Goal: Task Accomplishment & Management: Use online tool/utility

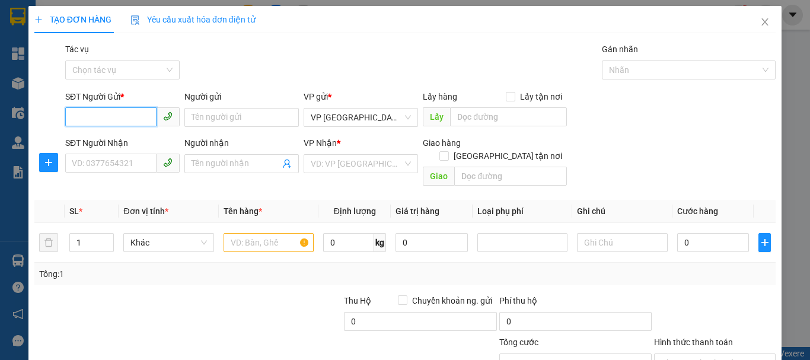
click at [120, 124] on input "SĐT Người Gửi *" at bounding box center [110, 116] width 91 height 19
click at [131, 159] on input "SĐT Người Nhận" at bounding box center [110, 163] width 91 height 19
click at [123, 118] on input "SĐT Người Gửi *" at bounding box center [110, 116] width 91 height 19
click at [125, 163] on input "SĐT Người Nhận" at bounding box center [110, 163] width 91 height 19
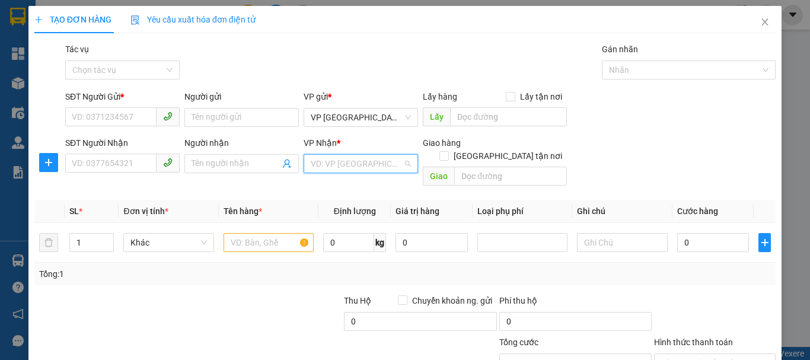
click at [311, 164] on input "search" at bounding box center [357, 164] width 92 height 18
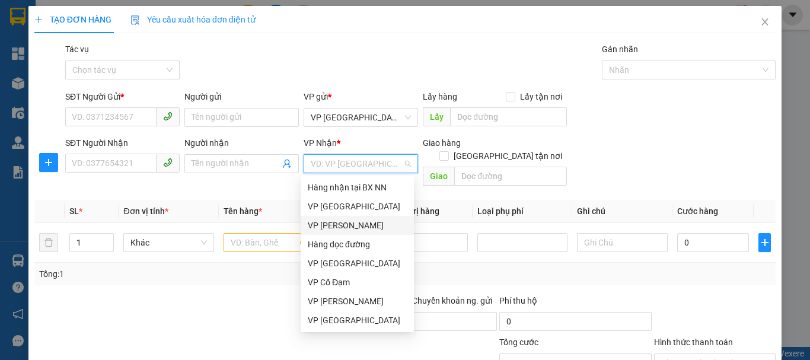
click at [354, 224] on div "VP [PERSON_NAME]" at bounding box center [357, 225] width 99 height 13
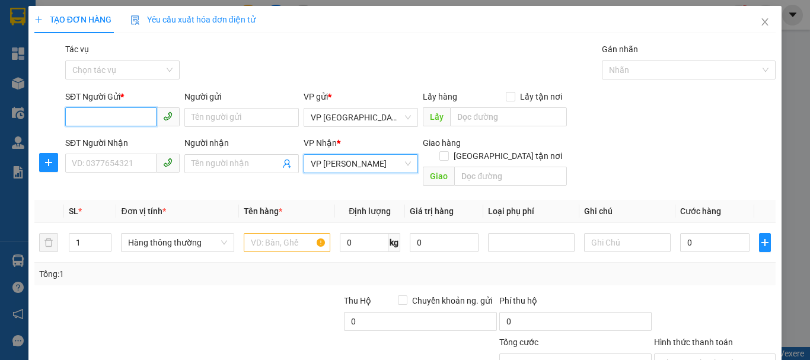
click at [122, 119] on input "SĐT Người Gửi *" at bounding box center [110, 116] width 91 height 19
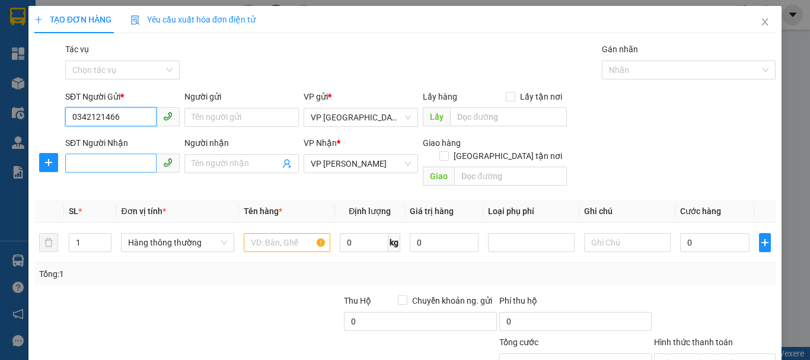
type input "0342121466"
click at [128, 162] on input "SĐT Người Nhận" at bounding box center [110, 163] width 91 height 19
type input "0377520016"
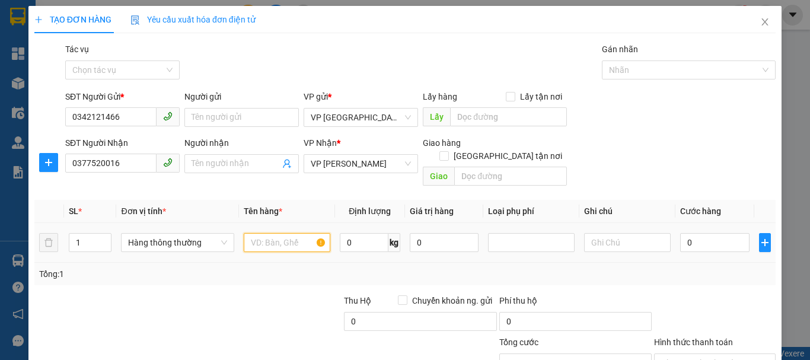
click at [249, 233] on input "text" at bounding box center [287, 242] width 87 height 19
type input "1 GIẤY THỨC ĂN"
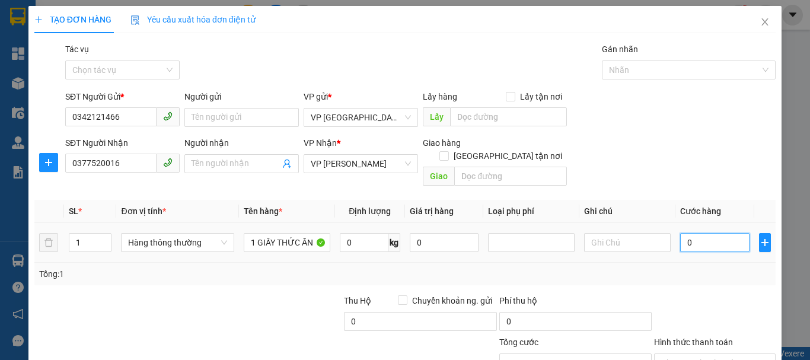
type input "5"
type input "50"
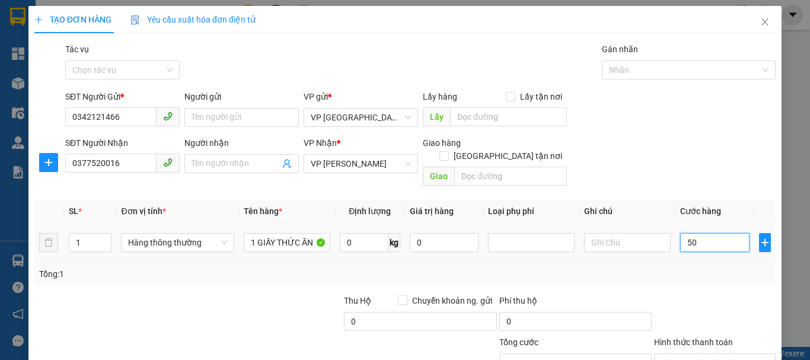
type input "50"
type input "500"
type input "5.000"
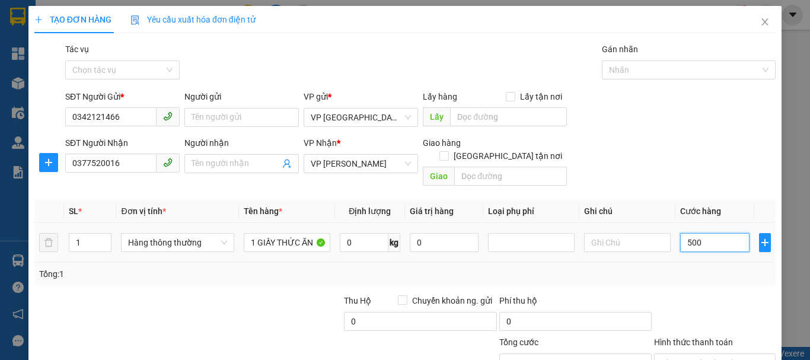
type input "5.000"
type input "50.000"
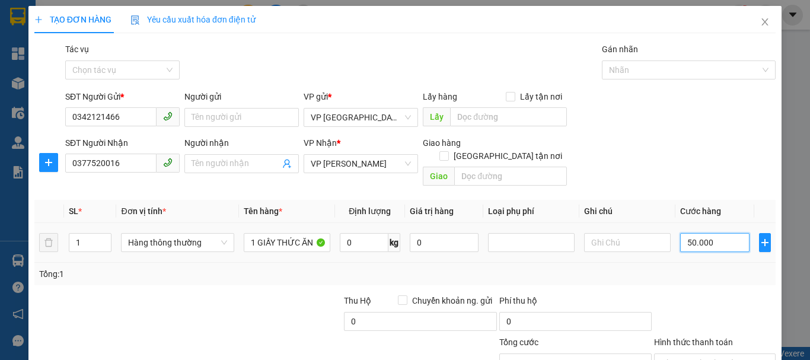
type input "50.000"
click at [650, 263] on div "Tổng: 1" at bounding box center [405, 274] width 742 height 23
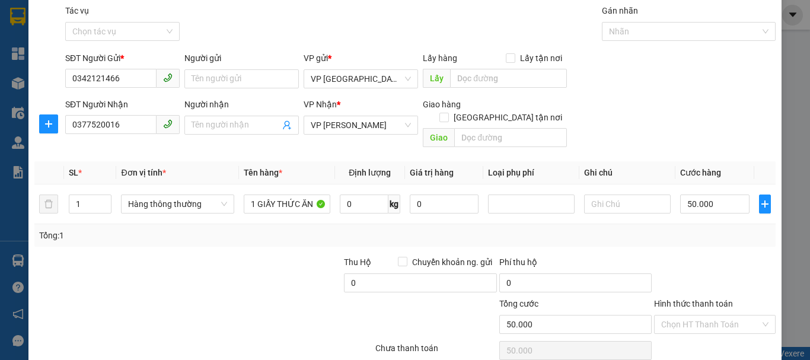
scroll to position [59, 0]
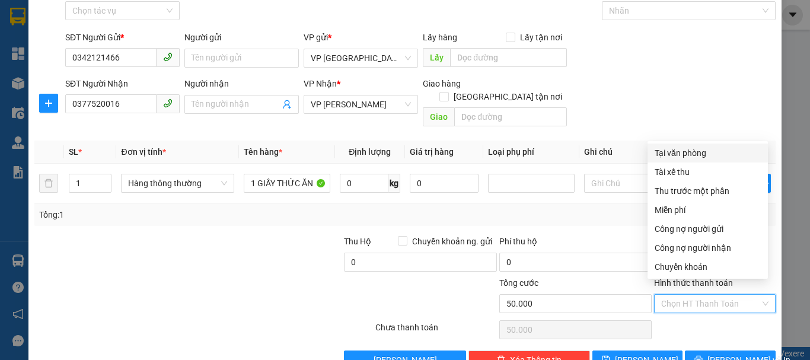
click at [676, 295] on input "Hình thức thanh toán" at bounding box center [711, 304] width 99 height 18
click at [672, 154] on div "Tại văn phòng" at bounding box center [708, 153] width 106 height 13
type input "0"
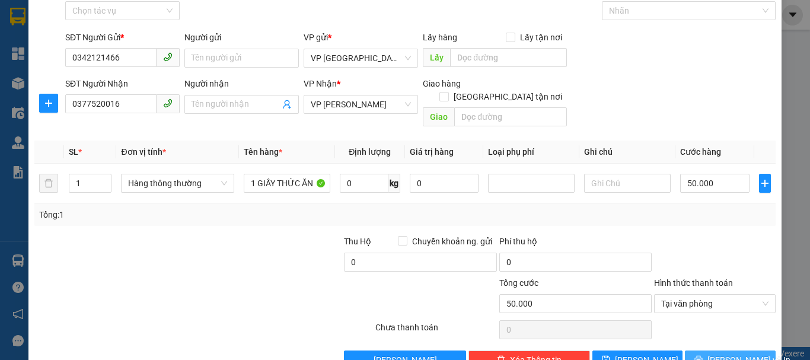
click at [721, 354] on span "[PERSON_NAME] và In" at bounding box center [749, 360] width 83 height 13
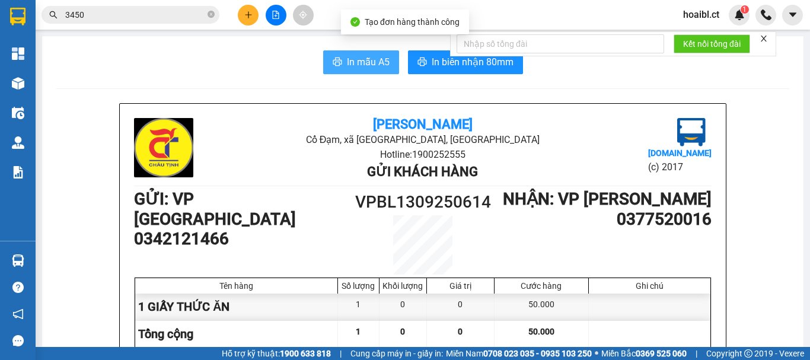
click at [341, 62] on button "In mẫu A5" at bounding box center [361, 62] width 76 height 24
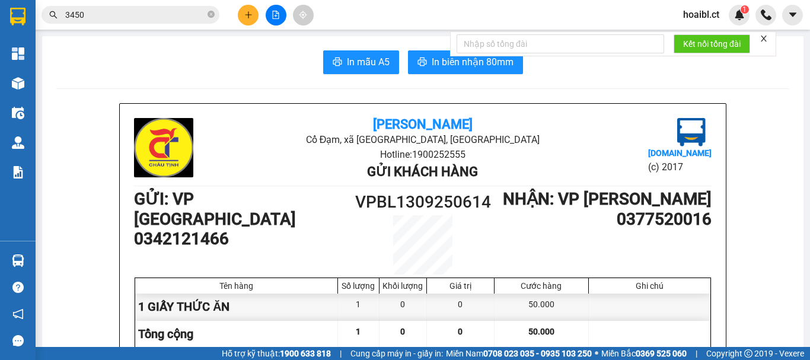
drag, startPoint x: 265, startPoint y: 6, endPoint x: 257, endPoint y: 4, distance: 8.1
click at [265, 5] on div at bounding box center [275, 15] width 89 height 21
click at [250, 12] on icon "plus" at bounding box center [248, 15] width 8 height 8
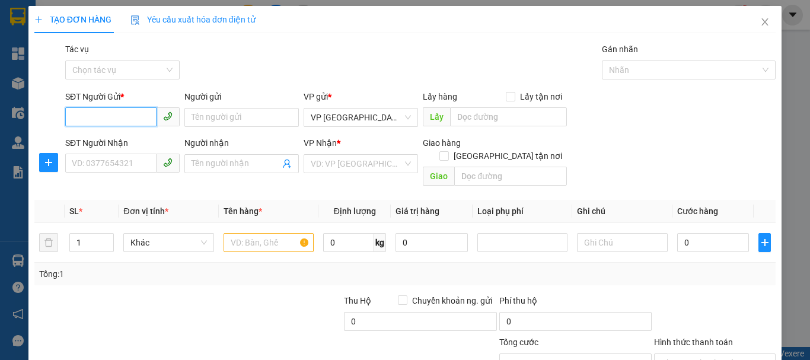
click at [116, 112] on input "SĐT Người Gửi *" at bounding box center [110, 116] width 91 height 19
type input "0969991503"
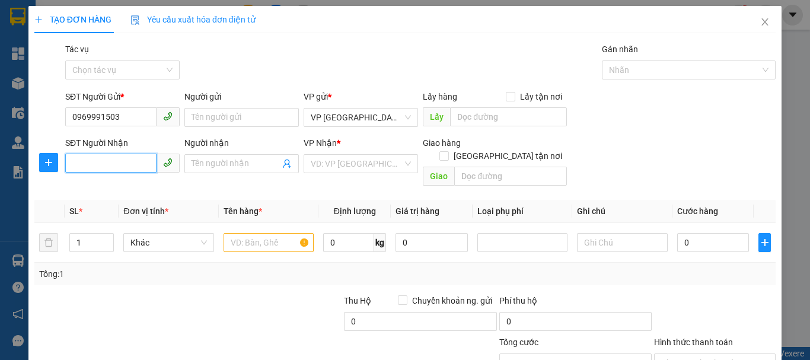
click at [119, 166] on input "SĐT Người Nhận" at bounding box center [110, 163] width 91 height 19
type input "0368356468"
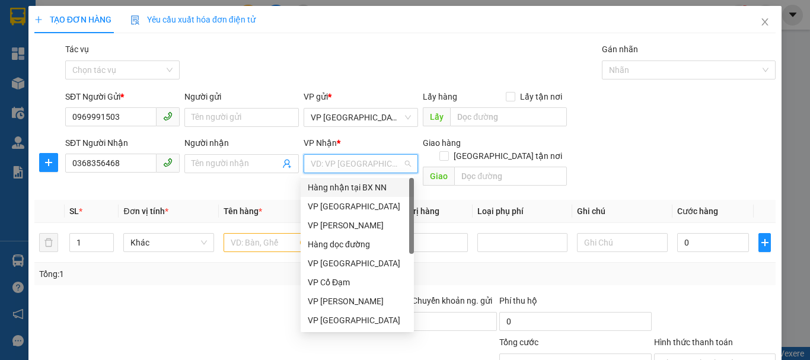
click at [344, 168] on input "search" at bounding box center [357, 164] width 92 height 18
drag, startPoint x: 345, startPoint y: 204, endPoint x: 306, endPoint y: 216, distance: 41.5
click at [345, 205] on div "VP [GEOGRAPHIC_DATA]" at bounding box center [357, 206] width 99 height 13
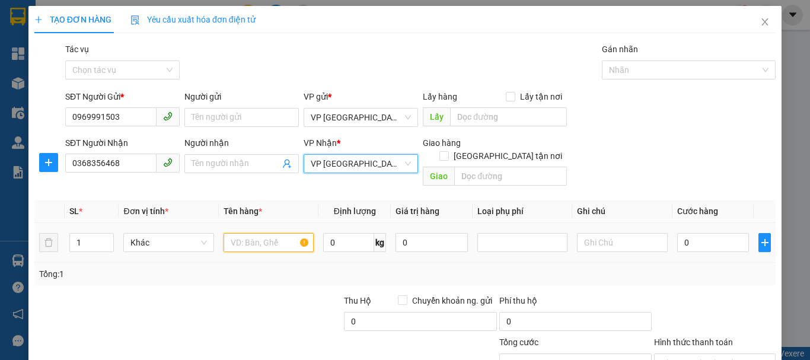
click at [240, 233] on input "text" at bounding box center [269, 242] width 90 height 19
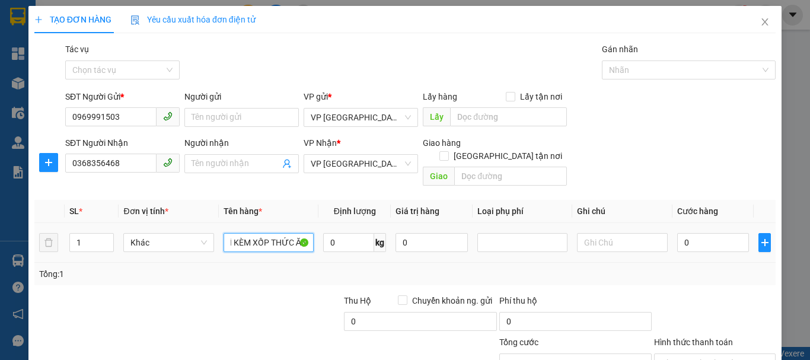
scroll to position [0, 15]
type input "1 BÌ KÈM XỐP THỨC ĂN"
click at [692, 233] on input "0" at bounding box center [714, 242] width 72 height 19
drag, startPoint x: 675, startPoint y: 228, endPoint x: 688, endPoint y: 229, distance: 13.1
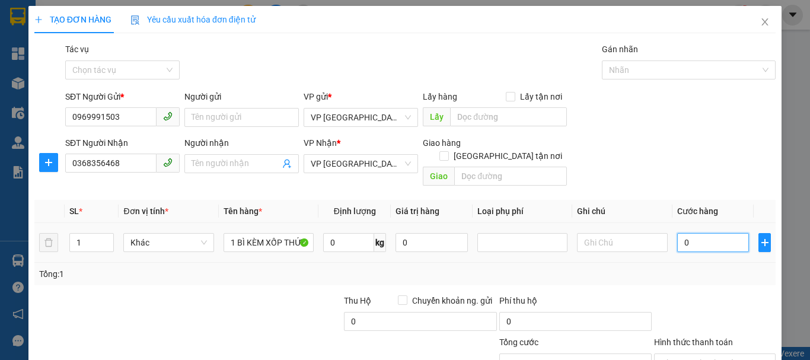
click at [688, 233] on input "0" at bounding box center [714, 242] width 72 height 19
type input "6"
type input "60"
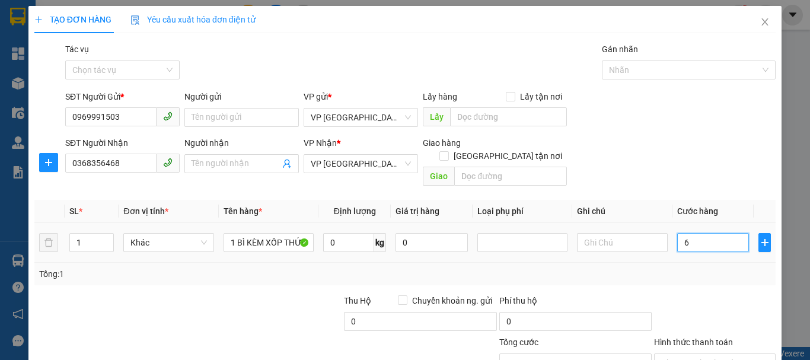
type input "60"
type input "600"
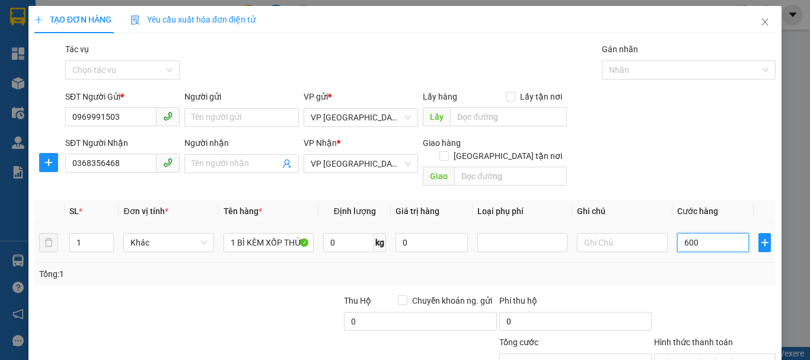
type input "6.000"
type input "60.000"
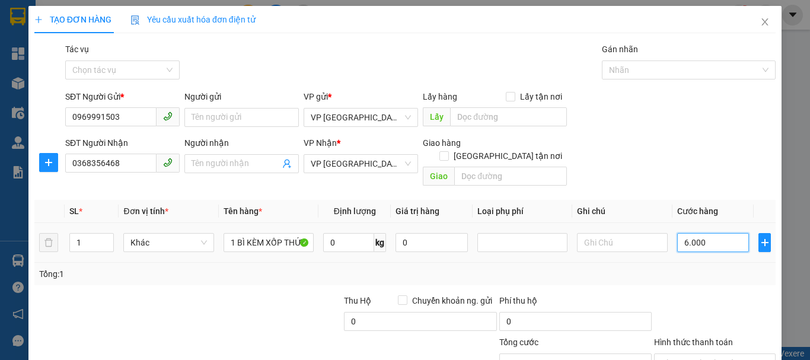
type input "60.000"
click at [278, 268] on div "Tổng: 1" at bounding box center [405, 274] width 742 height 23
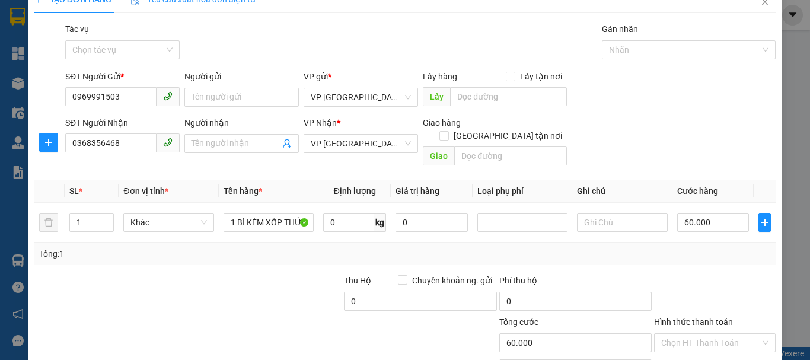
scroll to position [79, 0]
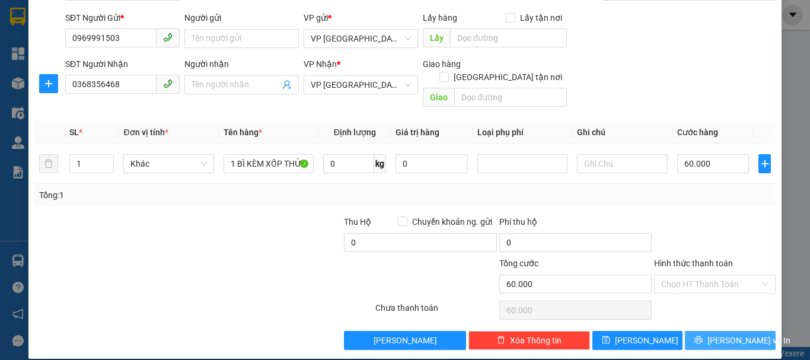
click at [698, 331] on button "[PERSON_NAME] và In" at bounding box center [730, 340] width 91 height 19
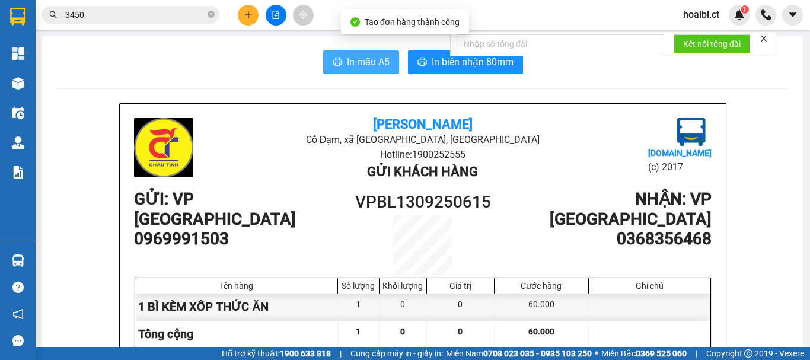
click at [333, 64] on icon "printer" at bounding box center [337, 61] width 9 height 9
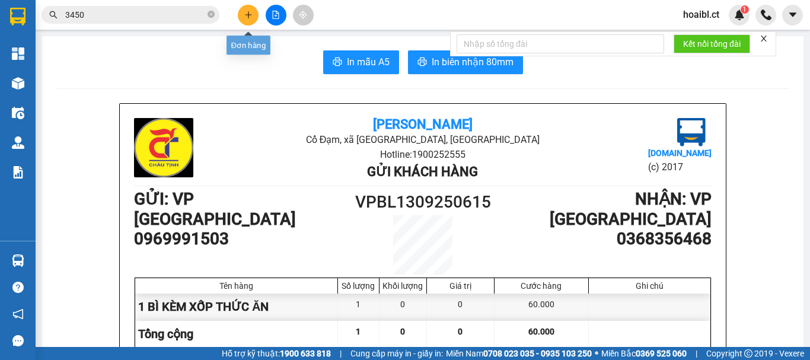
click at [253, 11] on button at bounding box center [248, 15] width 21 height 21
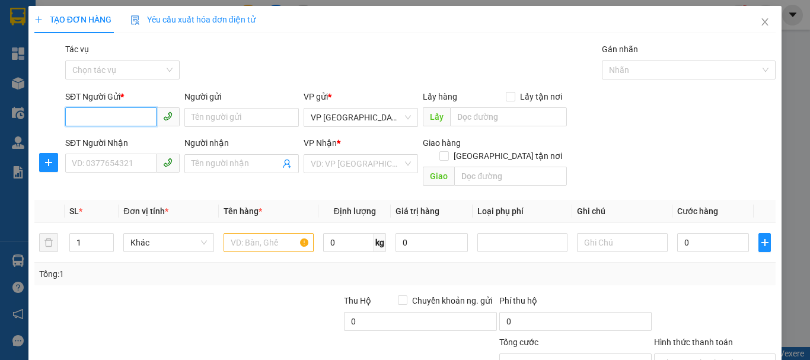
click at [113, 111] on input "SĐT Người Gửi *" at bounding box center [110, 116] width 91 height 19
type input "0395319956"
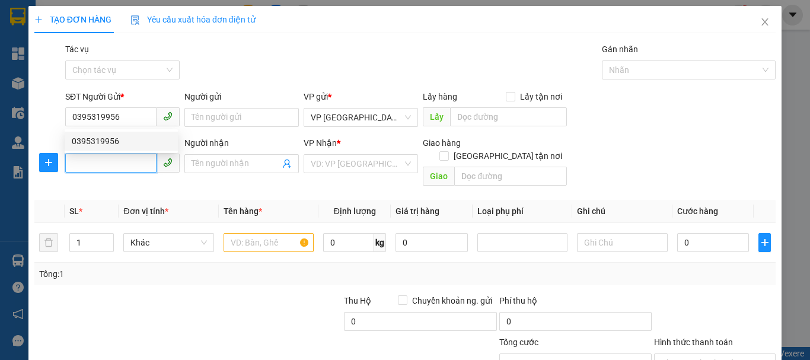
click at [119, 161] on input "SĐT Người Nhận" at bounding box center [110, 163] width 91 height 19
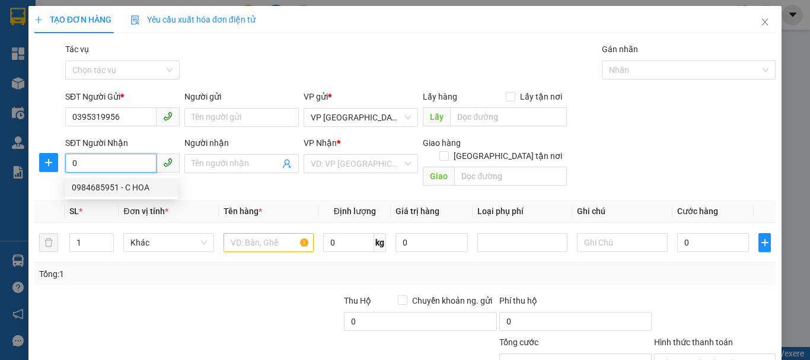
click at [125, 187] on div "0984685951 - C HOA" at bounding box center [121, 187] width 99 height 13
type input "0984685951"
type input "C HOA"
type input "OK"
type input "50.000"
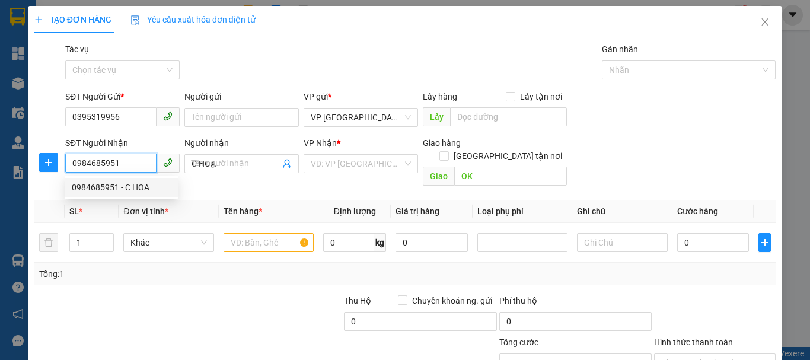
type input "50.000"
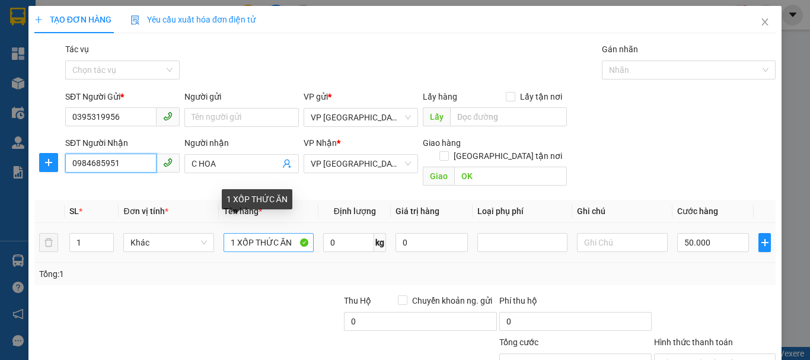
type input "0984685951"
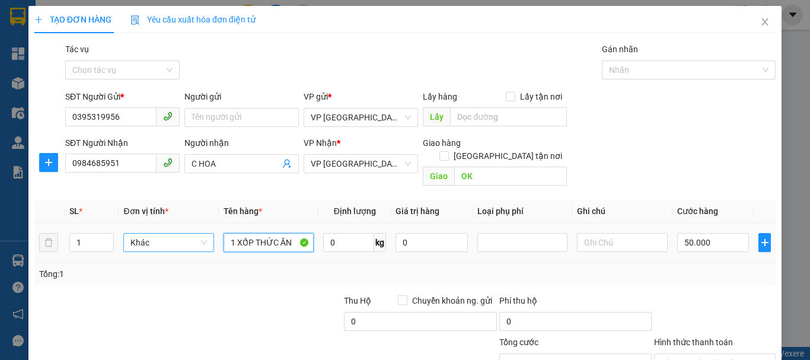
drag, startPoint x: 291, startPoint y: 228, endPoint x: 211, endPoint y: 228, distance: 79.5
click at [211, 228] on tr "1 Khác 1 XỐP THỨC ĂN 0 kg 0 50.000" at bounding box center [405, 243] width 742 height 40
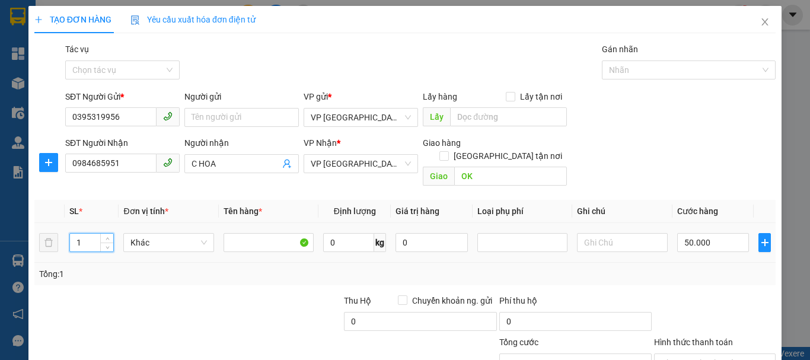
click at [94, 234] on input "1" at bounding box center [92, 243] width 44 height 18
type input "2"
click at [231, 233] on input "text" at bounding box center [269, 242] width 90 height 19
type input "0"
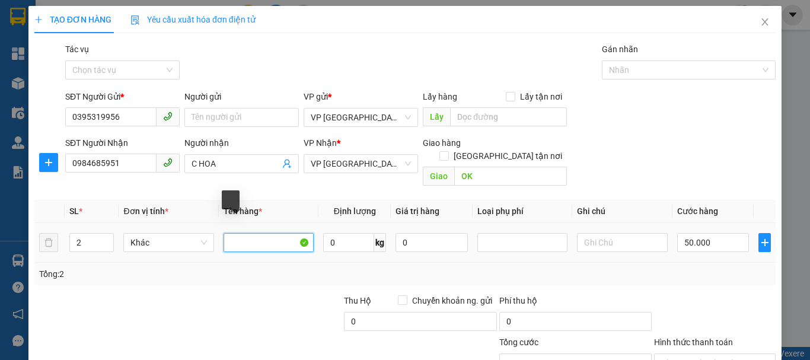
type input "0"
type input "1 XỐP + 1 BÌ"
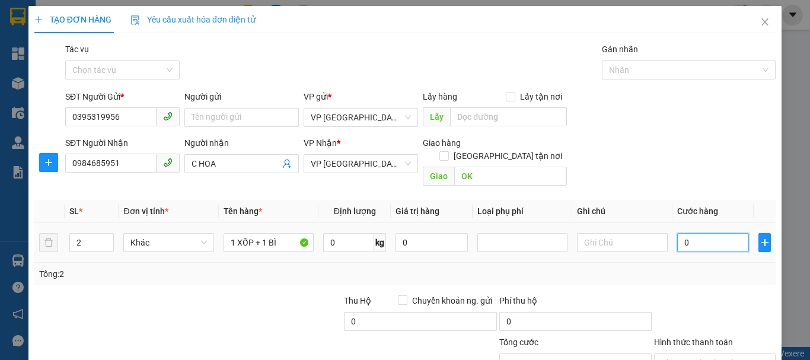
click at [698, 233] on input "0" at bounding box center [714, 242] width 72 height 19
type input "3"
type input "0"
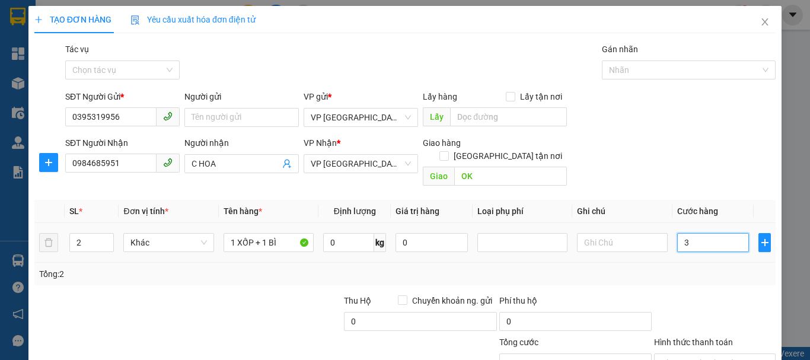
type input "0"
type input "6"
type input "060"
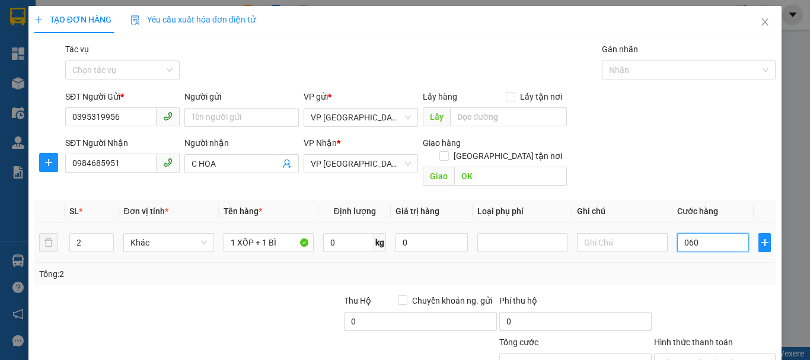
type input "60"
type input "600"
type input "06.000"
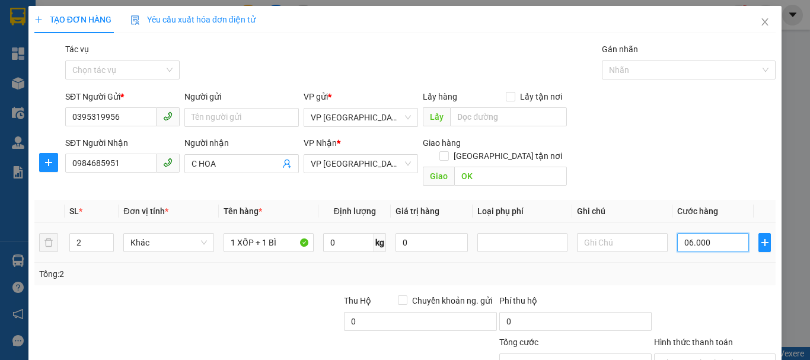
type input "6.000"
drag, startPoint x: 675, startPoint y: 228, endPoint x: 717, endPoint y: 231, distance: 42.8
click at [717, 233] on input "06.000" at bounding box center [714, 242] width 72 height 19
type input "6"
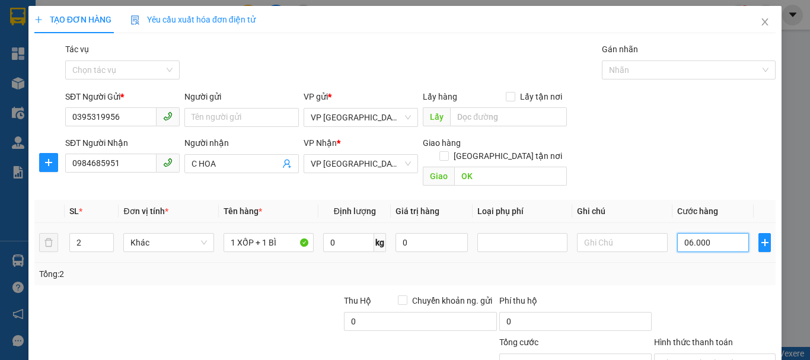
type input "6"
type input "60"
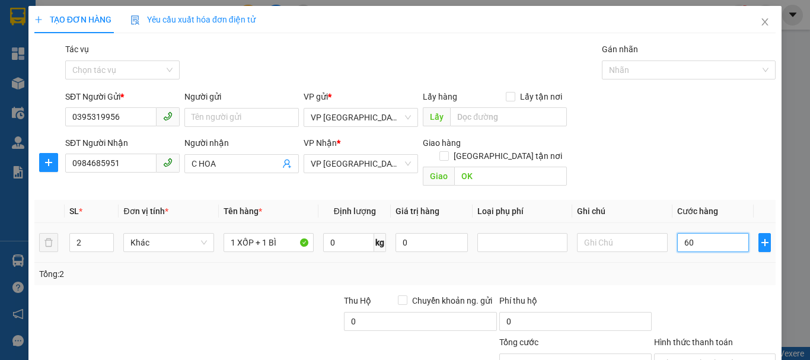
type input "600"
type input "6.000"
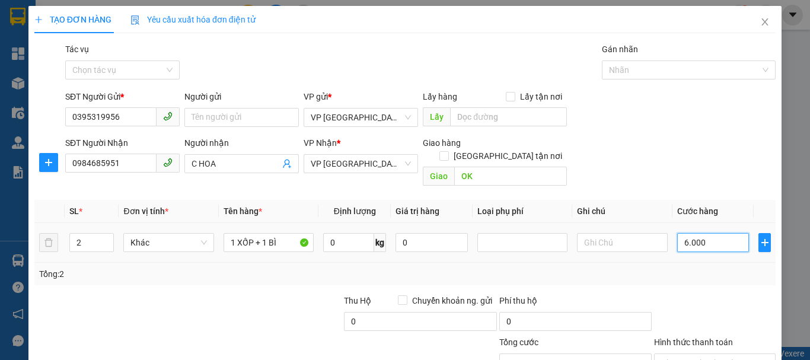
type input "60.000"
click at [631, 263] on div "Tổng: 2" at bounding box center [405, 274] width 742 height 23
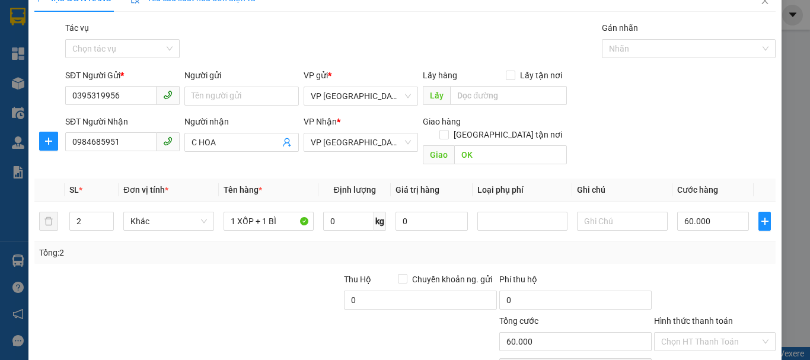
scroll to position [79, 0]
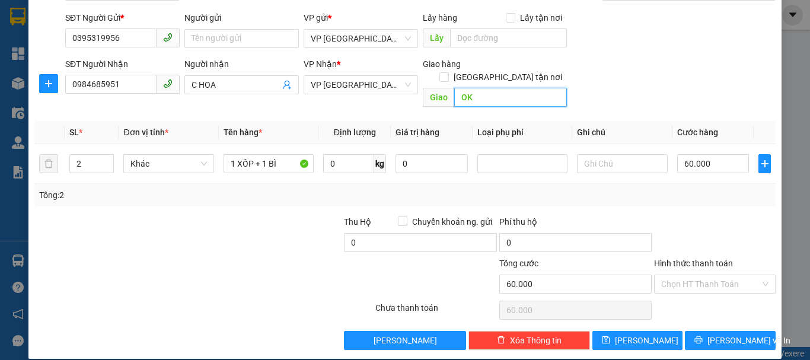
click at [480, 88] on input "OK" at bounding box center [510, 97] width 113 height 19
click at [691, 275] on input "Hình thức thanh toán" at bounding box center [711, 284] width 99 height 18
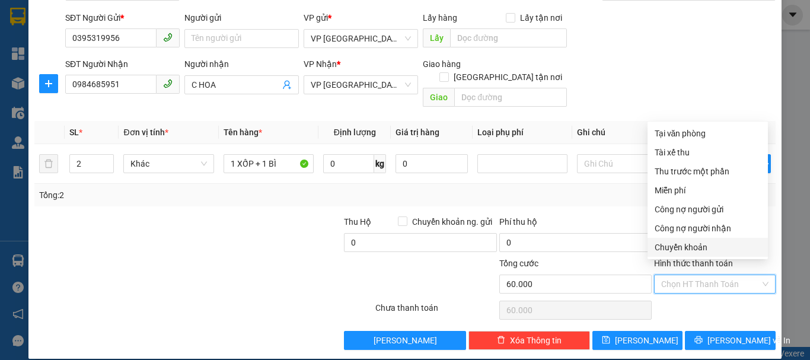
click at [687, 241] on div "Chuyển khoản" at bounding box center [708, 247] width 106 height 13
type input "0"
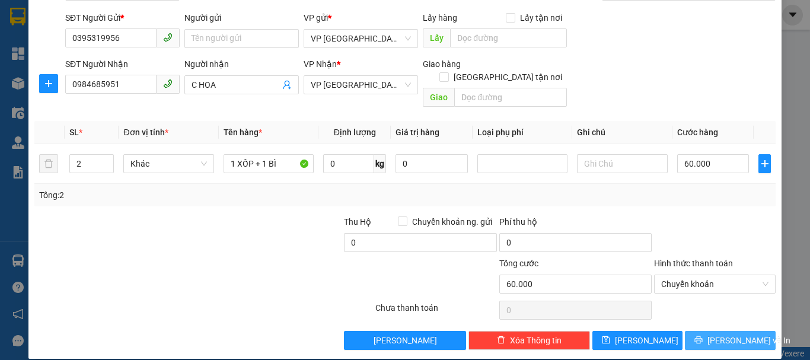
click at [709, 331] on button "[PERSON_NAME] và In" at bounding box center [730, 340] width 91 height 19
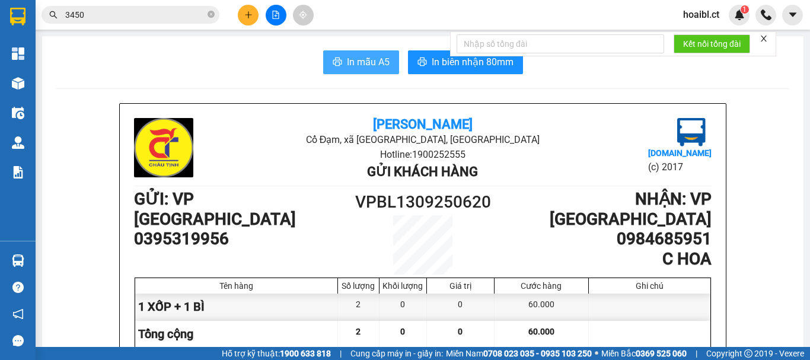
click at [354, 65] on span "In mẫu A5" at bounding box center [368, 62] width 43 height 15
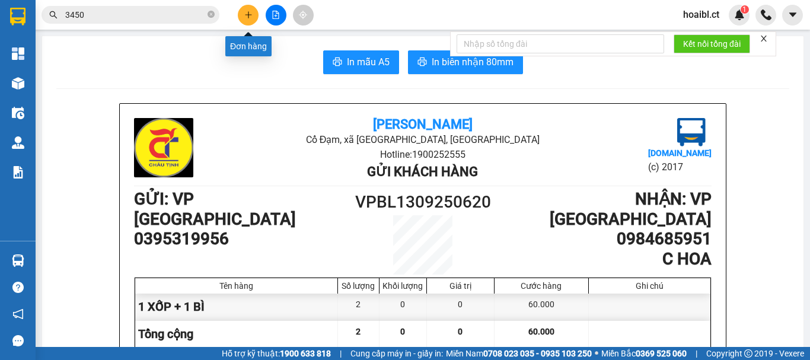
click at [255, 8] on button at bounding box center [248, 15] width 21 height 21
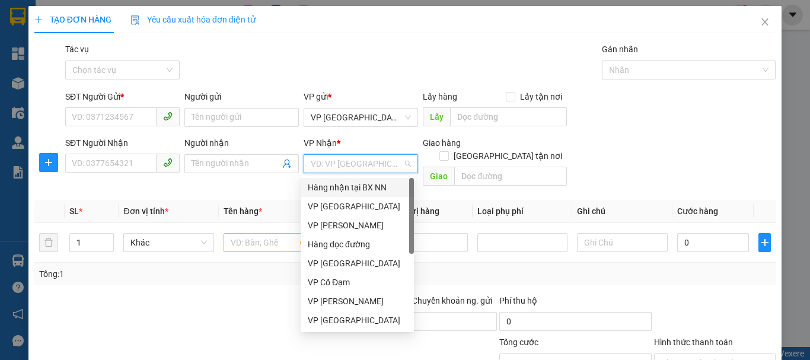
click at [323, 168] on input "search" at bounding box center [357, 164] width 92 height 18
click at [358, 220] on div "VP [PERSON_NAME]" at bounding box center [357, 225] width 99 height 13
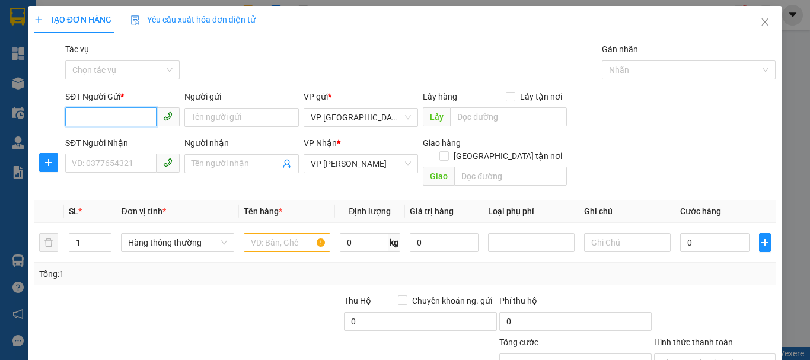
click at [112, 119] on input "SĐT Người Gửi *" at bounding box center [110, 116] width 91 height 19
click at [121, 164] on input "SĐT Người Nhận" at bounding box center [110, 163] width 91 height 19
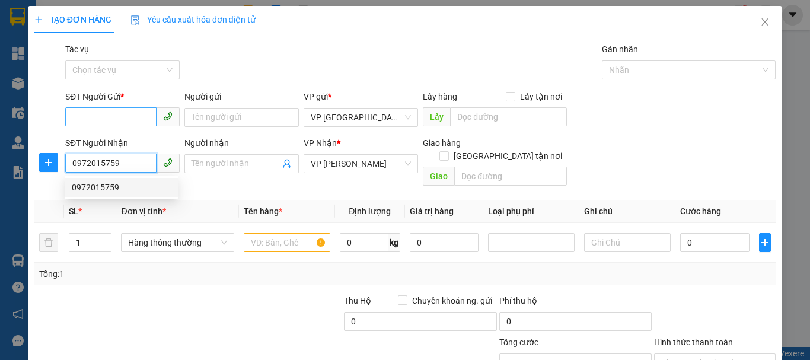
type input "0972015759"
click at [120, 113] on input "SĐT Người Gửi *" at bounding box center [110, 116] width 91 height 19
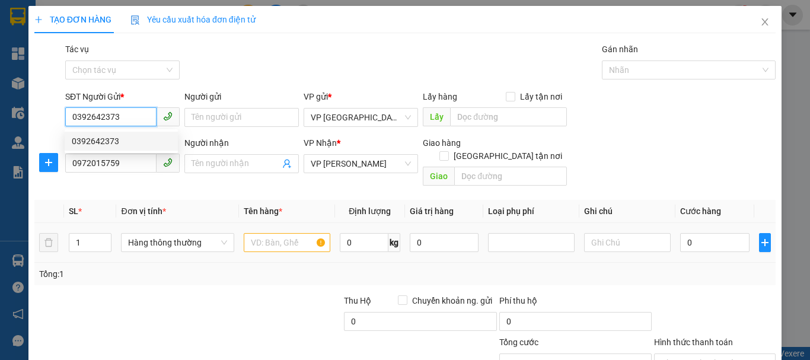
type input "0392642373"
click at [270, 233] on input "text" at bounding box center [287, 242] width 87 height 19
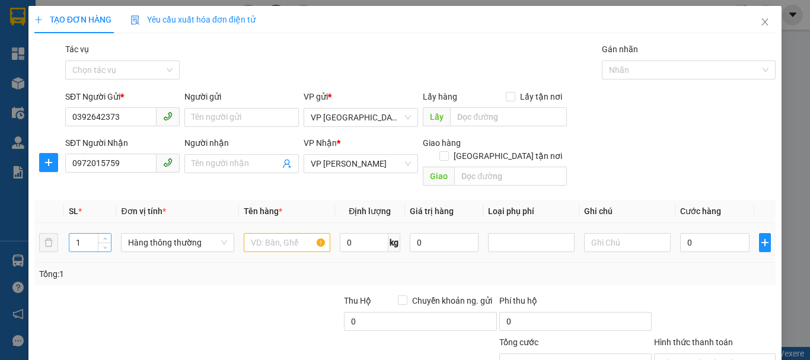
drag, startPoint x: 71, startPoint y: 231, endPoint x: 92, endPoint y: 233, distance: 21.4
click at [85, 234] on input "1" at bounding box center [90, 243] width 42 height 18
type input "2"
click at [258, 233] on input "text" at bounding box center [287, 242] width 87 height 19
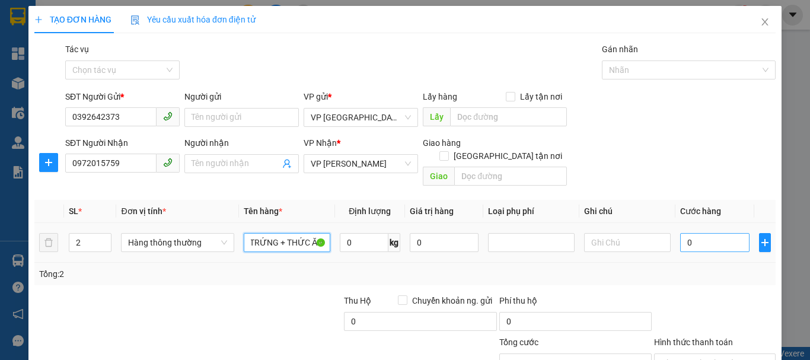
type input "2 XỐP TRỨNG + THỨC ĂN"
click at [694, 233] on input "0" at bounding box center [714, 242] width 69 height 19
type input "1"
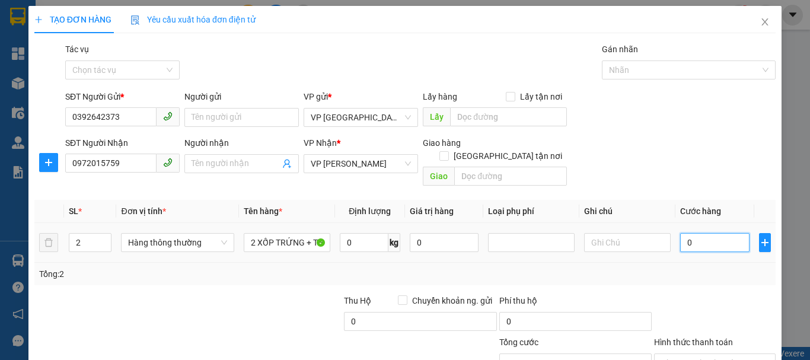
type input "1"
type input "12"
type input "120"
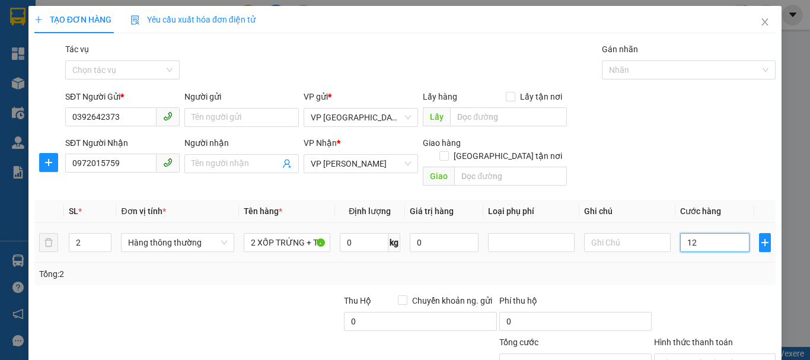
type input "120"
type input "1.200"
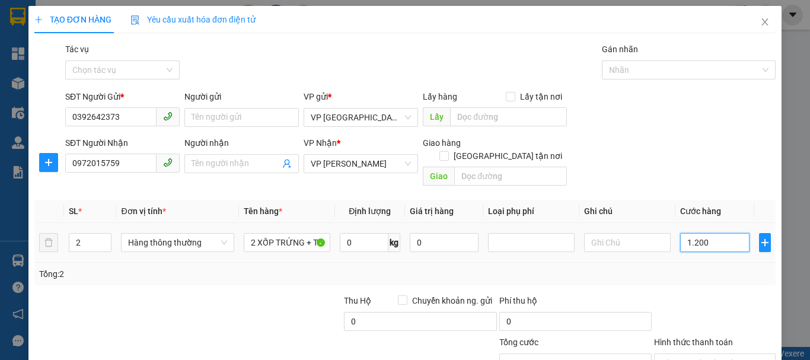
type input "12.000"
type input "120.000"
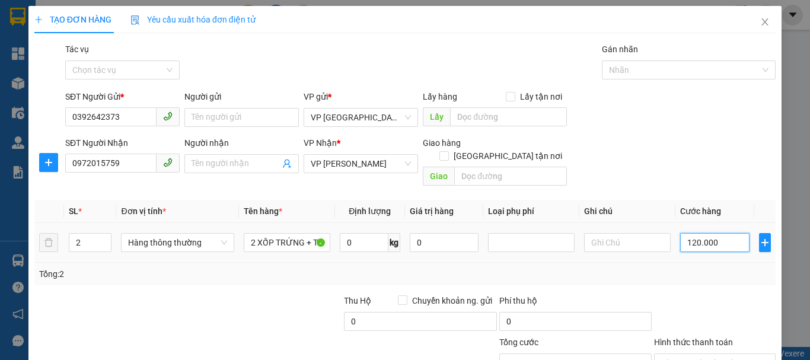
type input "120.000"
click at [659, 268] on div "Tổng: 2" at bounding box center [405, 274] width 732 height 13
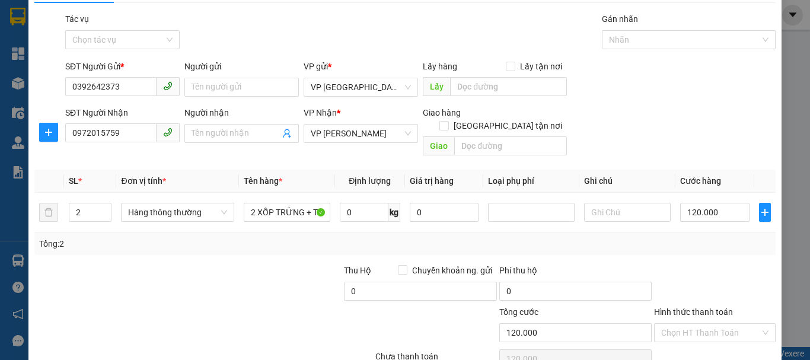
scroll to position [79, 0]
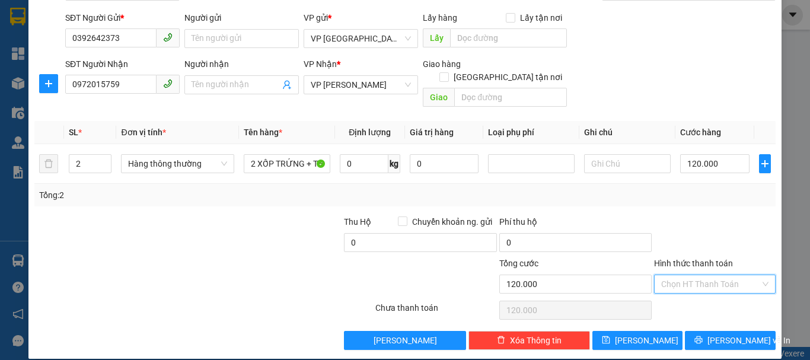
click at [676, 275] on input "Hình thức thanh toán" at bounding box center [711, 284] width 99 height 18
click at [548, 189] on div "Tổng: 2" at bounding box center [405, 195] width 732 height 13
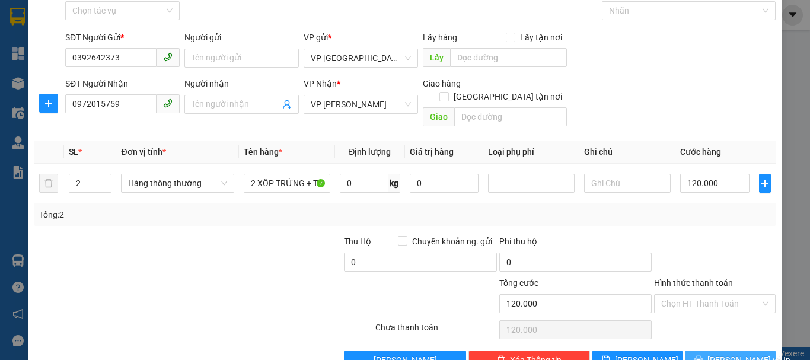
click at [709, 351] on button "[PERSON_NAME] và In" at bounding box center [730, 360] width 91 height 19
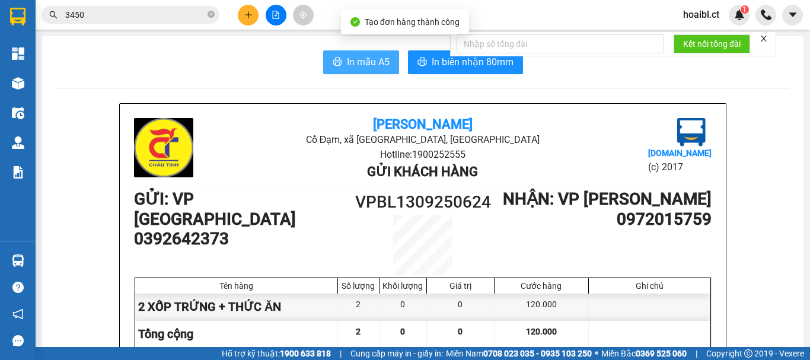
click at [359, 69] on span "In mẫu A5" at bounding box center [368, 62] width 43 height 15
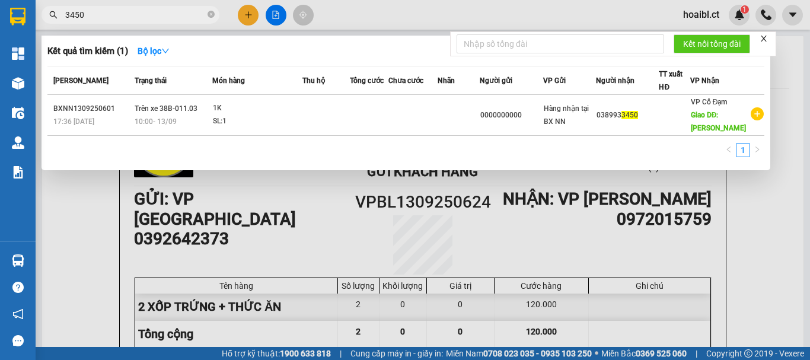
click at [140, 13] on input "3450" at bounding box center [135, 14] width 140 height 13
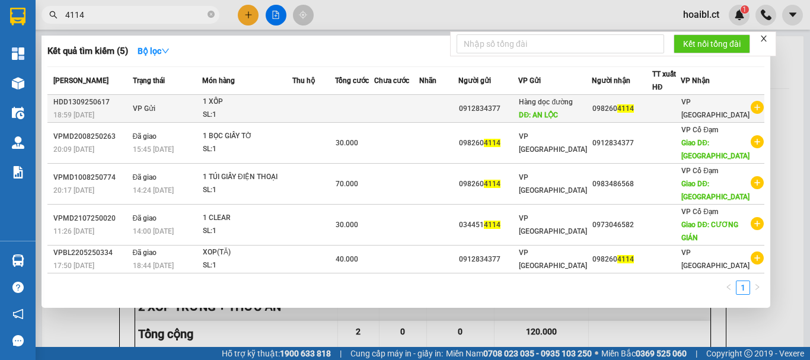
type input "4114"
click at [519, 108] on div "0912834377" at bounding box center [488, 109] width 59 height 12
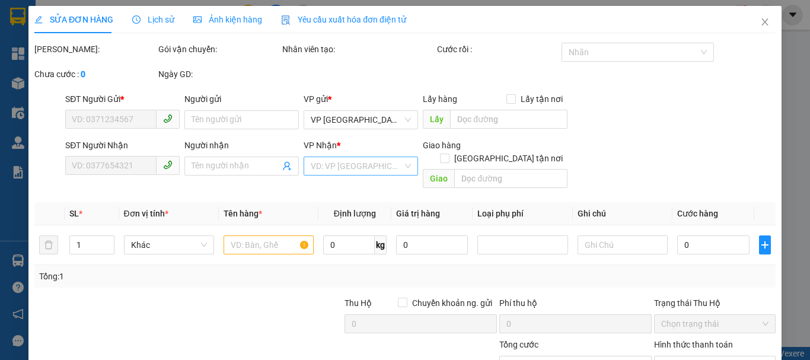
type input "0912834377"
type input "AN LỘC"
type input "0982604114"
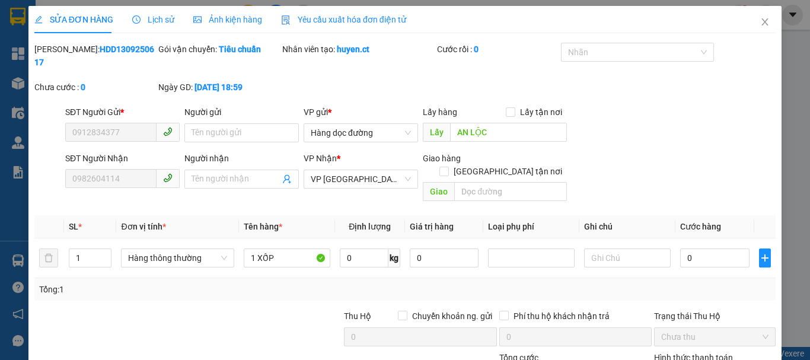
click at [198, 310] on div at bounding box center [265, 331] width 155 height 42
click at [209, 310] on div at bounding box center [265, 331] width 155 height 42
click at [761, 27] on icon "close" at bounding box center [765, 21] width 9 height 9
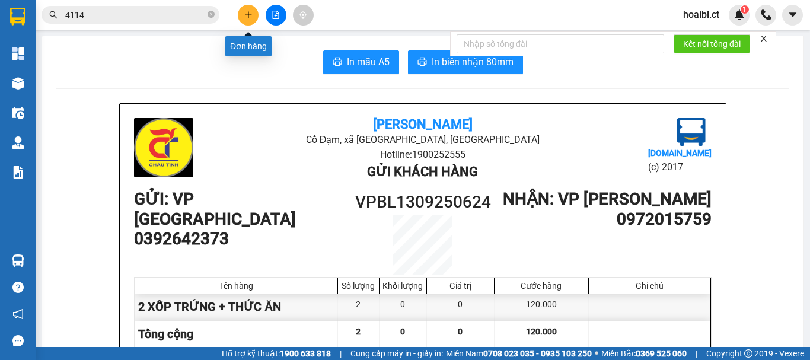
click at [245, 23] on button at bounding box center [248, 15] width 21 height 21
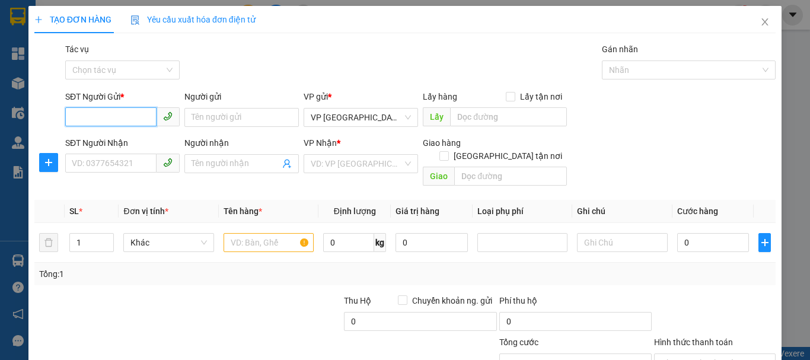
click at [119, 117] on input "SĐT Người Gửi *" at bounding box center [110, 116] width 91 height 19
type input "0372656795"
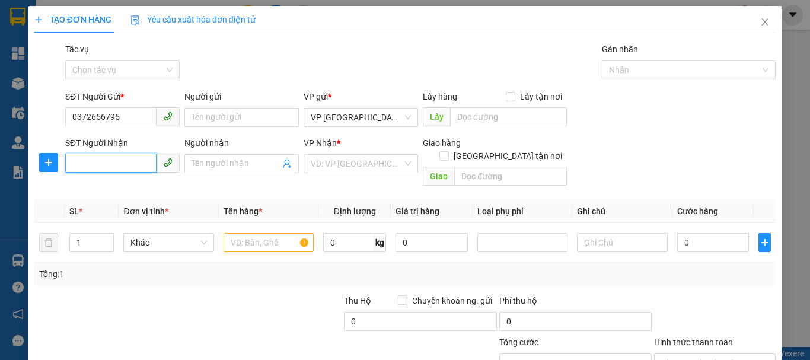
click at [125, 161] on input "SĐT Người Nhận" at bounding box center [110, 163] width 91 height 19
type input "0898567979"
click at [326, 162] on input "search" at bounding box center [357, 164] width 92 height 18
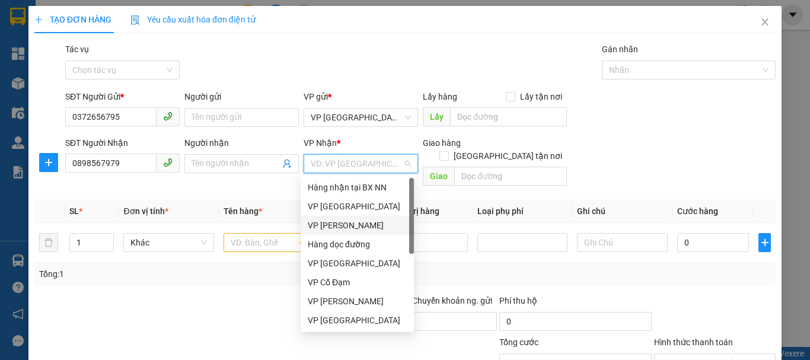
click at [343, 224] on div "VP [PERSON_NAME]" at bounding box center [357, 225] width 99 height 13
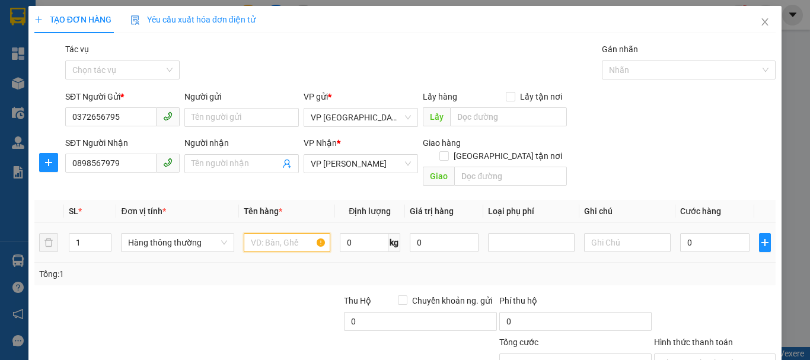
click at [276, 233] on input "text" at bounding box center [287, 242] width 87 height 19
type input "1 XỐP THỨC ĂN"
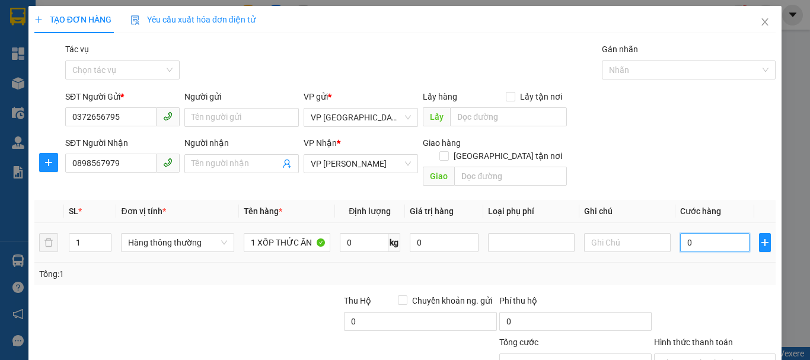
click at [697, 233] on input "0" at bounding box center [714, 242] width 69 height 19
type input "9"
type input "90"
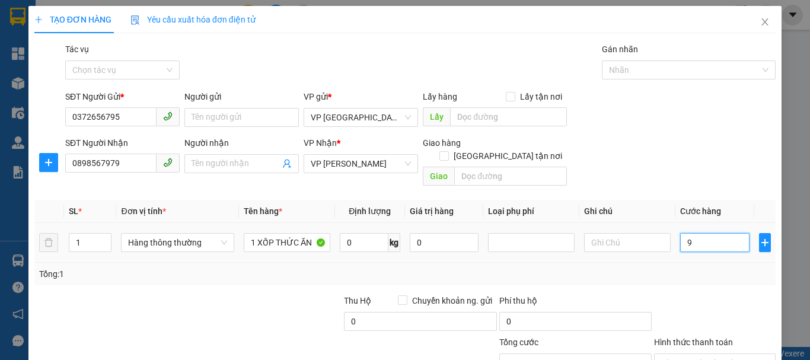
type input "90"
type input "900"
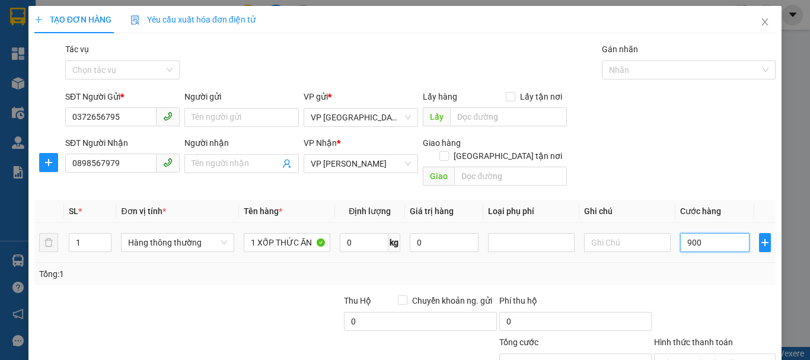
type input "9.000"
type input "90.000"
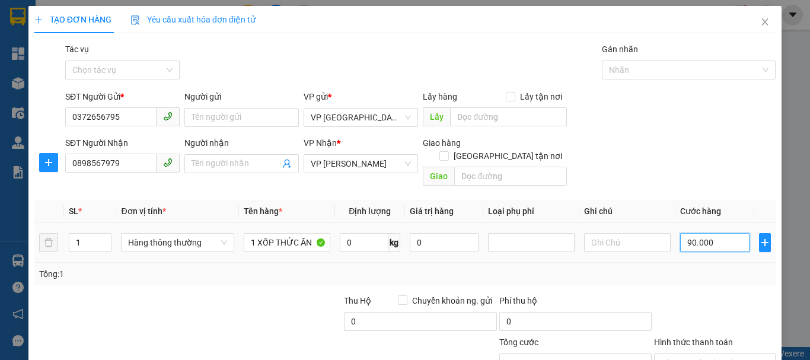
type input "90.000"
click at [597, 268] on div "Tổng: 1" at bounding box center [405, 274] width 732 height 13
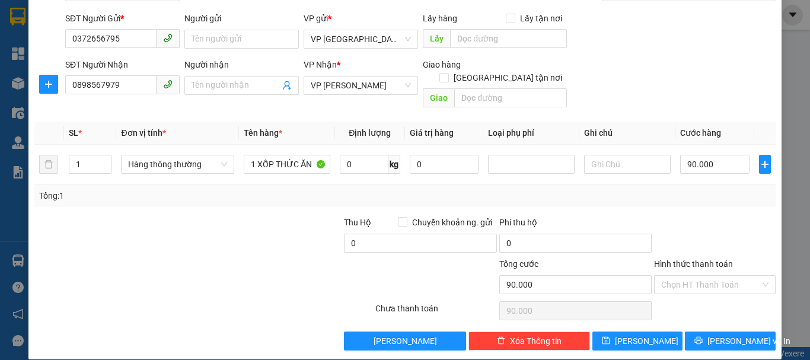
scroll to position [79, 0]
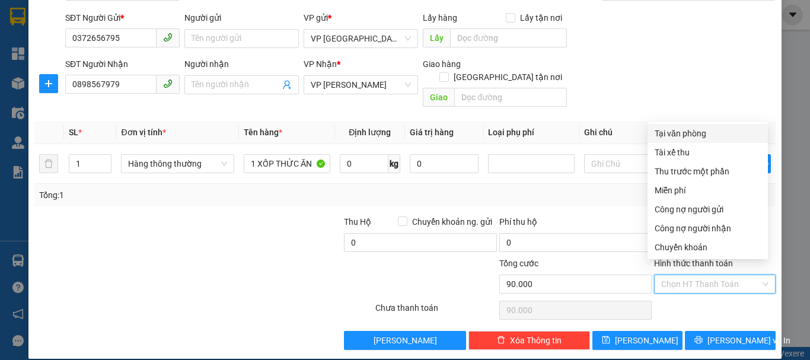
click at [677, 275] on input "Hình thức thanh toán" at bounding box center [711, 284] width 99 height 18
click at [697, 132] on div "Tại văn phòng" at bounding box center [708, 133] width 106 height 13
type input "0"
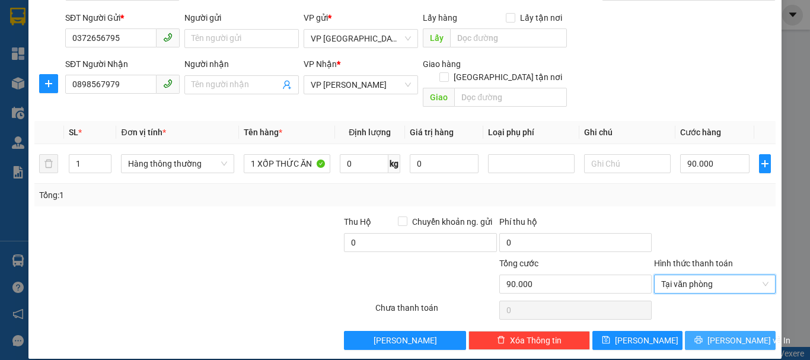
click at [729, 334] on span "[PERSON_NAME] và In" at bounding box center [749, 340] width 83 height 13
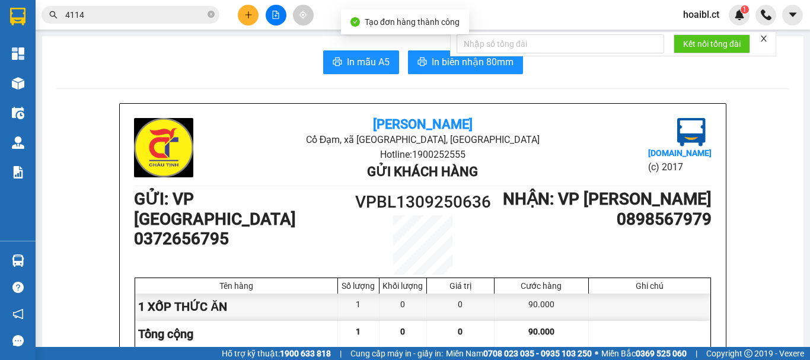
click at [368, 68] on span "In mẫu A5" at bounding box center [368, 62] width 43 height 15
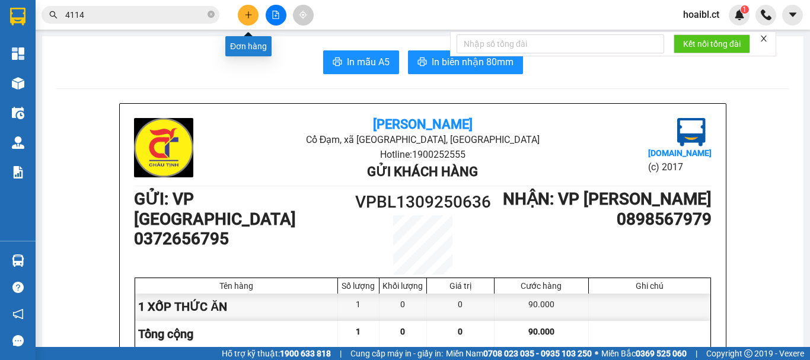
click at [241, 16] on button at bounding box center [248, 15] width 21 height 21
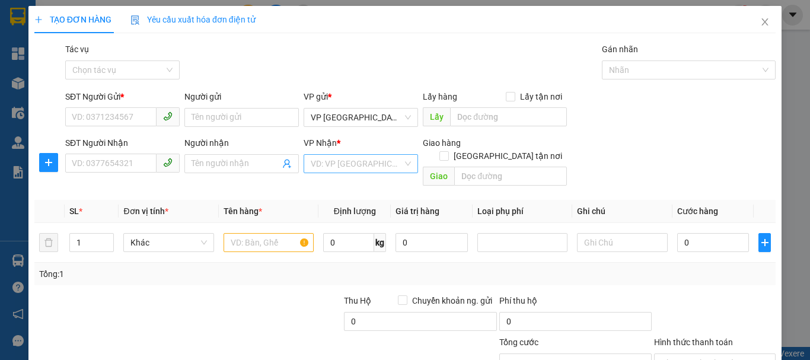
click at [325, 155] on input "search" at bounding box center [357, 164] width 92 height 18
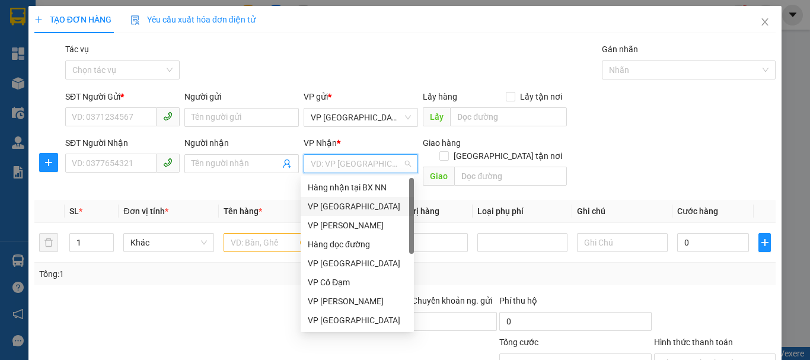
click at [348, 212] on div "VP [GEOGRAPHIC_DATA]" at bounding box center [357, 206] width 99 height 13
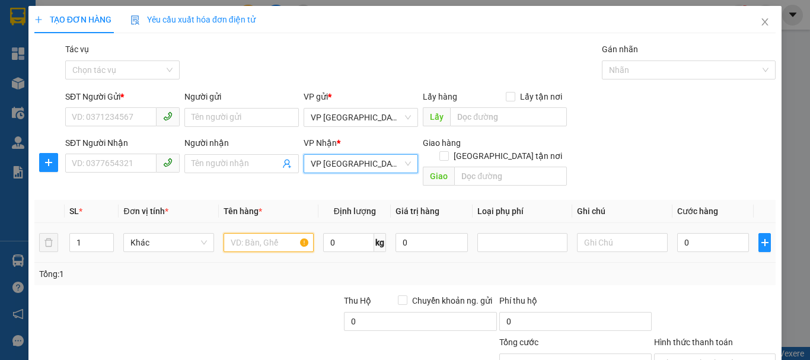
click at [243, 236] on input "text" at bounding box center [269, 242] width 90 height 19
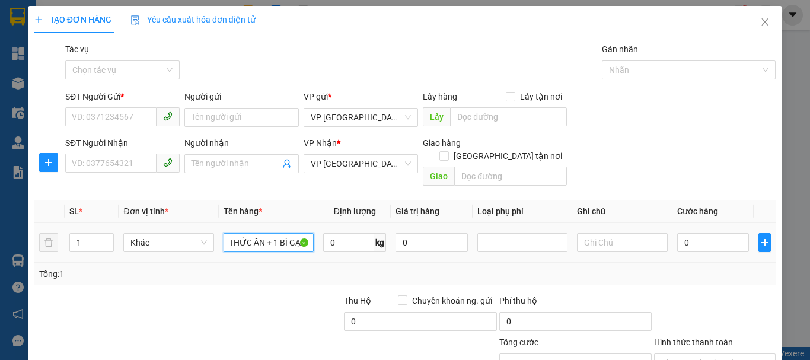
scroll to position [0, 31]
type input "1 XỐP THỨC ĂN + 1 BÌ GẠO"
click at [76, 234] on input "1" at bounding box center [92, 243] width 44 height 18
click at [80, 234] on input "1" at bounding box center [92, 243] width 44 height 18
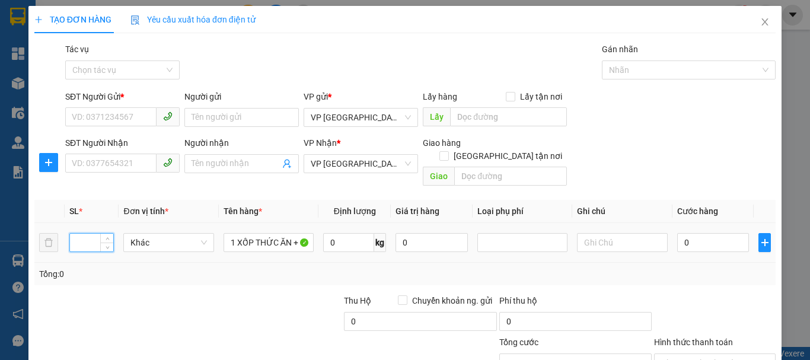
type input "3"
type input "2"
click at [174, 279] on div "Transit Pickup Surcharge Ids Transit Deliver Surcharge Ids Transit Deliver Surc…" at bounding box center [405, 236] width 742 height 386
click at [112, 106] on div "SĐT Người Gửi *" at bounding box center [122, 99] width 115 height 18
click at [120, 116] on input "SĐT Người Gửi *" at bounding box center [110, 116] width 91 height 19
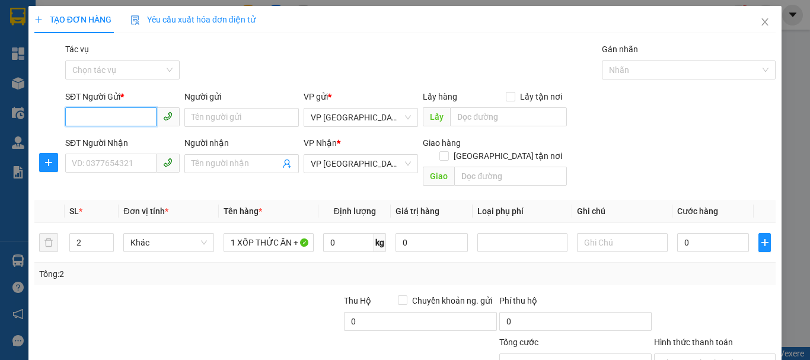
click at [110, 118] on input "SĐT Người Gửi *" at bounding box center [110, 116] width 91 height 19
click at [117, 164] on input "SĐT Người Nhận" at bounding box center [110, 163] width 91 height 19
click at [118, 119] on input "0" at bounding box center [110, 116] width 91 height 19
click at [131, 119] on input "0" at bounding box center [110, 116] width 91 height 19
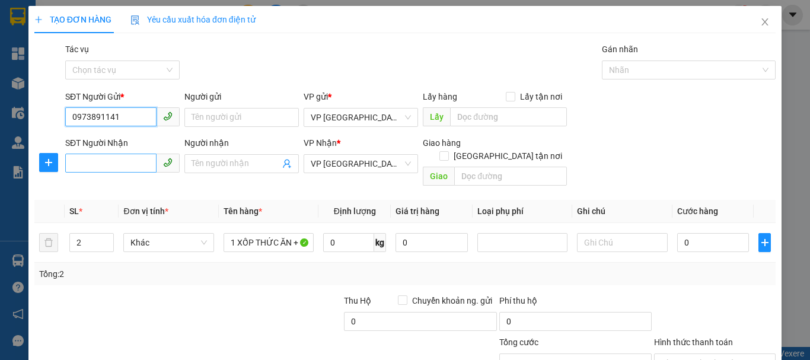
type input "0973891141"
click at [119, 161] on input "SĐT Người Nhận" at bounding box center [110, 163] width 91 height 19
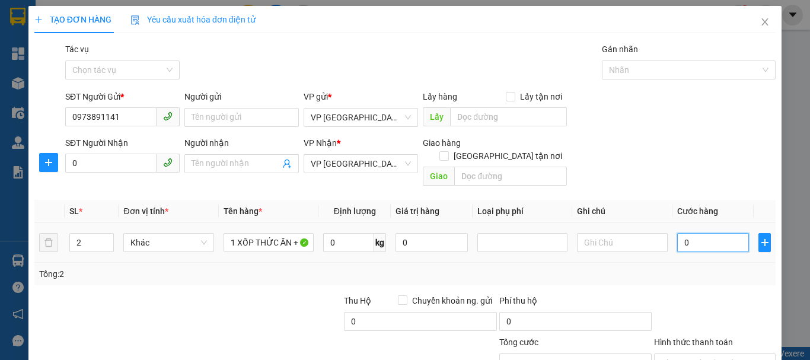
click at [701, 233] on input "0" at bounding box center [714, 242] width 72 height 19
click at [117, 168] on input "0" at bounding box center [110, 163] width 91 height 19
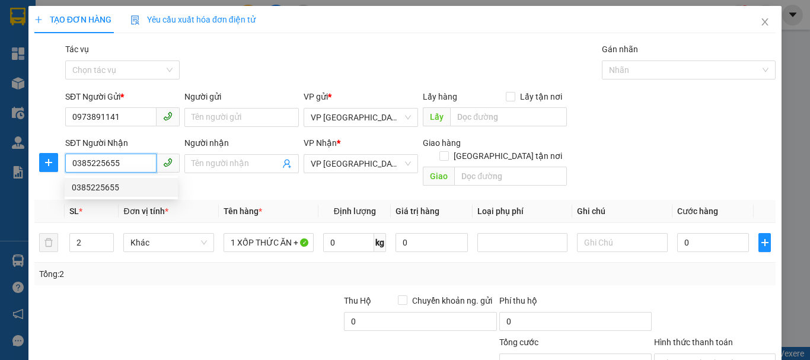
type input "0385225655"
click at [203, 269] on div "Tổng: 2" at bounding box center [405, 274] width 742 height 23
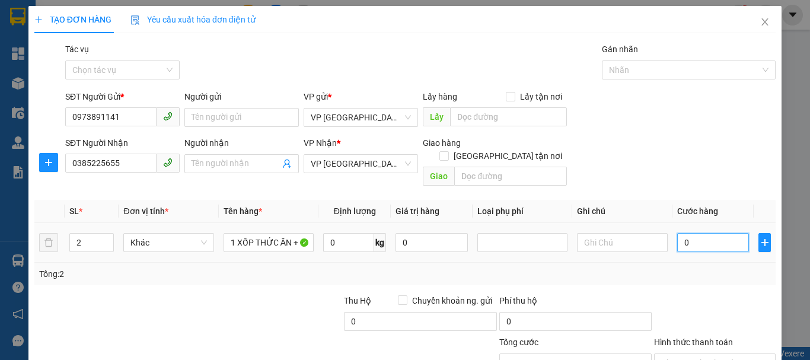
click at [718, 233] on input "0" at bounding box center [714, 242] width 72 height 19
type input "1"
type input "14"
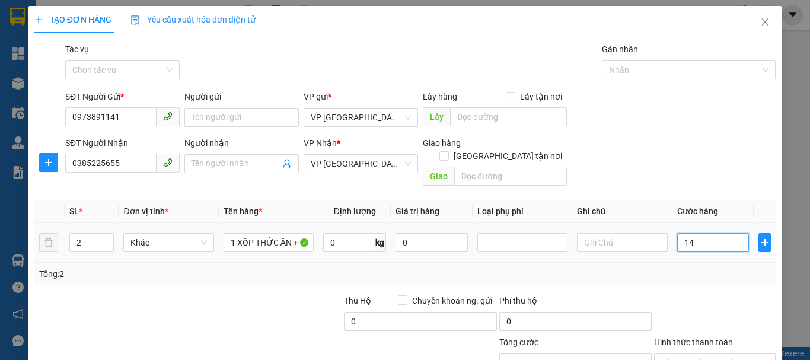
type input "14"
type input "140"
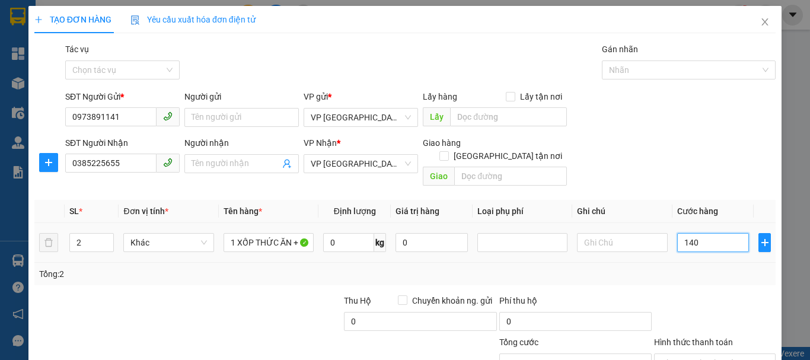
type input "1.400"
type input "14.000"
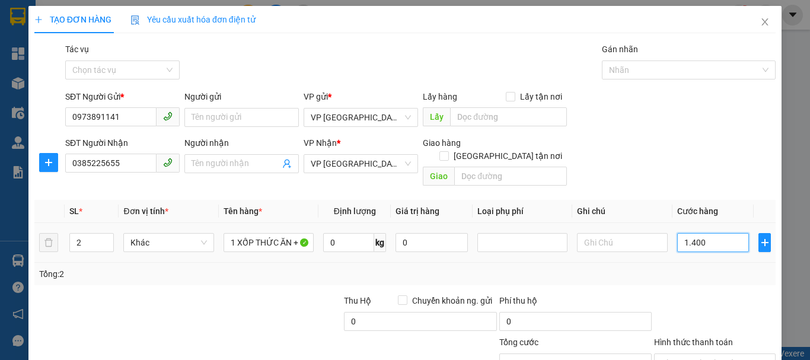
type input "14.000"
type input "140.000"
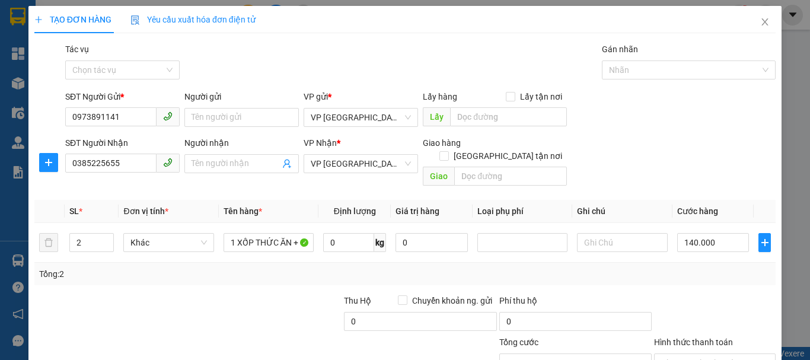
click at [623, 278] on div "Transit Pickup Surcharge Ids Transit Deliver Surcharge Ids Transit Deliver Surc…" at bounding box center [405, 236] width 742 height 386
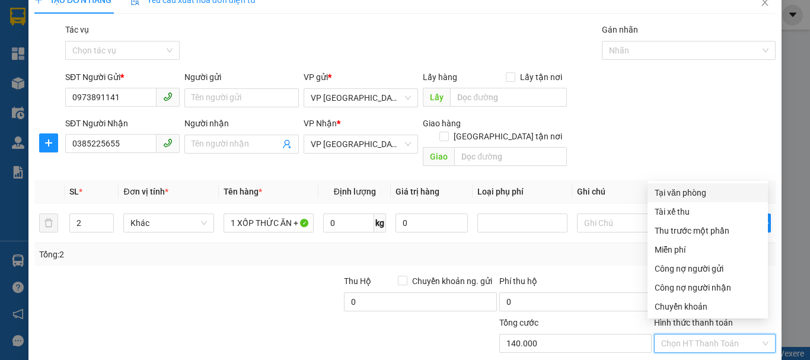
click at [699, 335] on input "Hình thức thanh toán" at bounding box center [711, 344] width 99 height 18
click at [690, 190] on div "Tại văn phòng" at bounding box center [708, 192] width 106 height 13
type input "0"
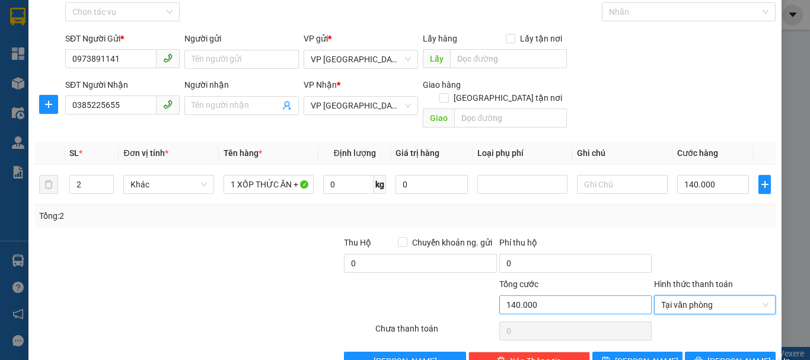
scroll to position [79, 0]
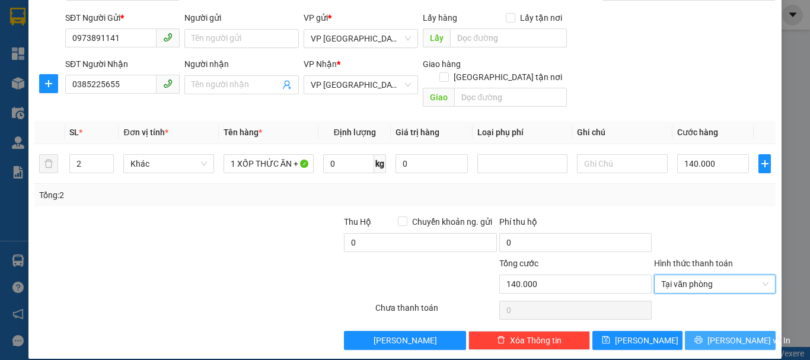
click at [718, 334] on span "[PERSON_NAME] và In" at bounding box center [749, 340] width 83 height 13
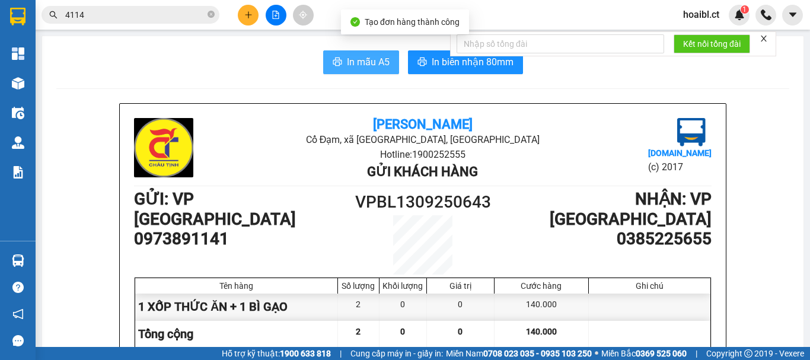
click at [381, 65] on span "In mẫu A5" at bounding box center [368, 62] width 43 height 15
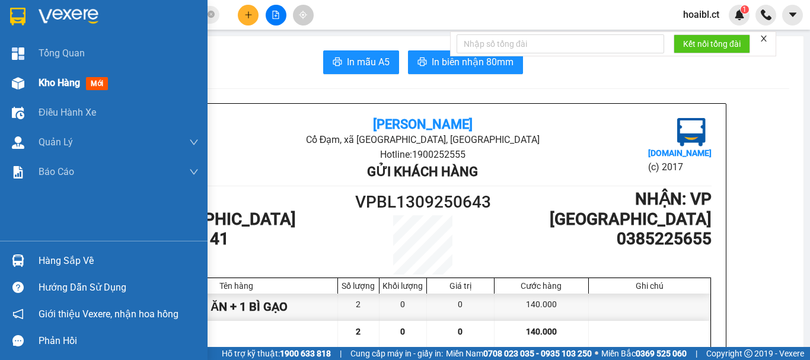
click at [17, 84] on img at bounding box center [18, 83] width 12 height 12
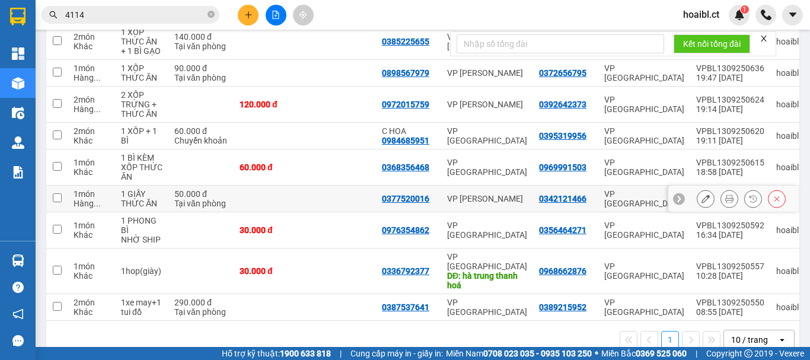
scroll to position [193, 0]
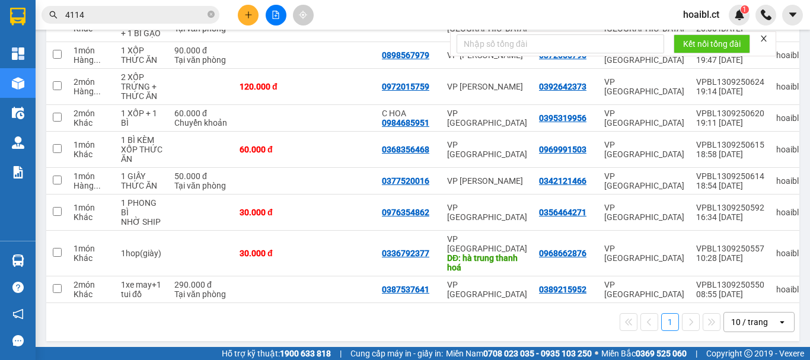
click at [123, 20] on input "4114" at bounding box center [135, 14] width 140 height 13
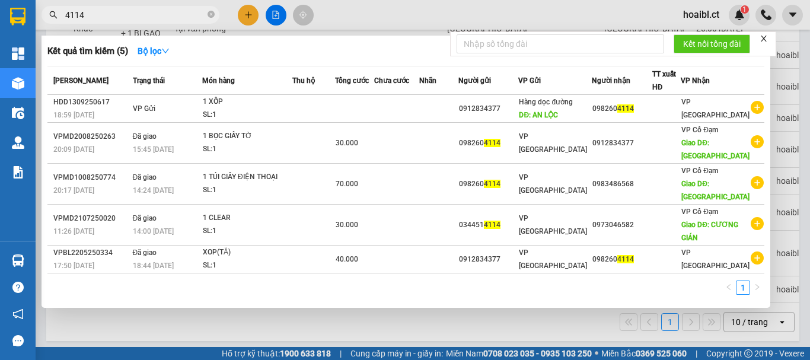
click at [123, 20] on input "4114" at bounding box center [135, 14] width 140 height 13
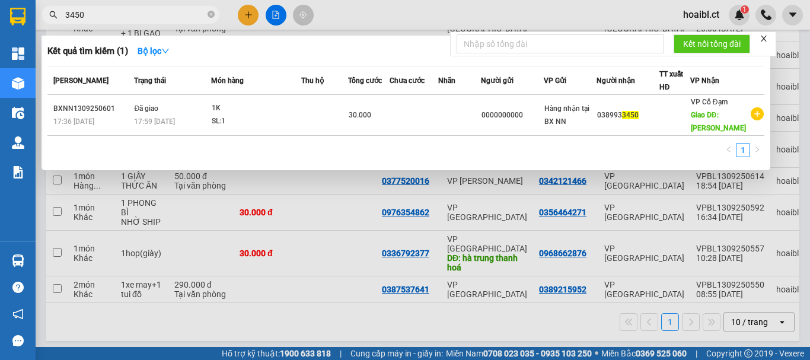
type input "3450"
click at [295, 213] on div at bounding box center [405, 180] width 810 height 360
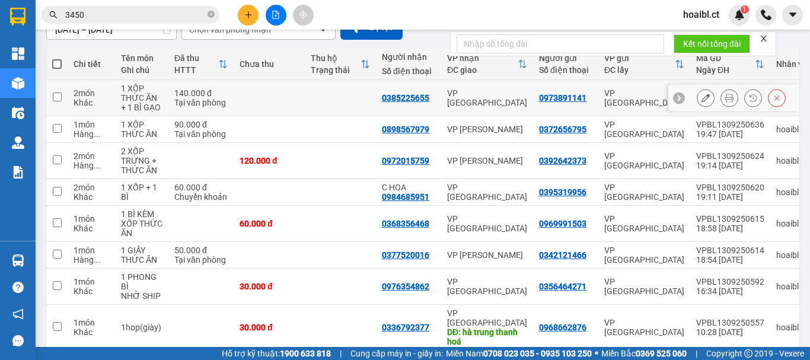
scroll to position [0, 0]
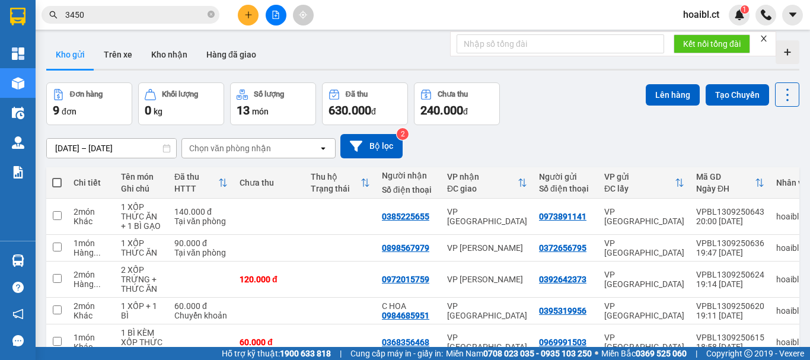
click at [602, 103] on div "Đơn hàng 9 đơn Khối lượng 0 kg Số lượng 13 món Đã thu 630.000 đ Chưa thu 240.00…" at bounding box center [422, 103] width 753 height 43
click at [249, 17] on icon "plus" at bounding box center [248, 14] width 1 height 7
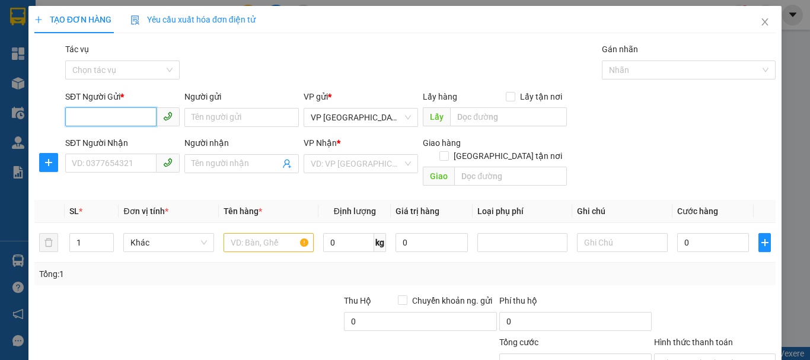
click at [122, 118] on input "SĐT Người Gửi *" at bounding box center [110, 116] width 91 height 19
click at [211, 306] on div at bounding box center [265, 315] width 155 height 42
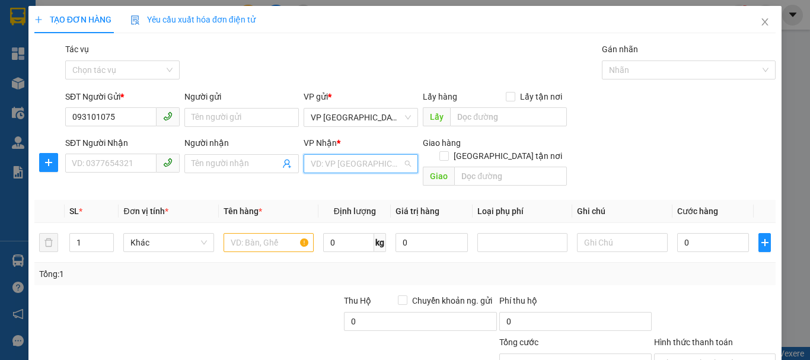
click at [330, 164] on input "search" at bounding box center [357, 164] width 92 height 18
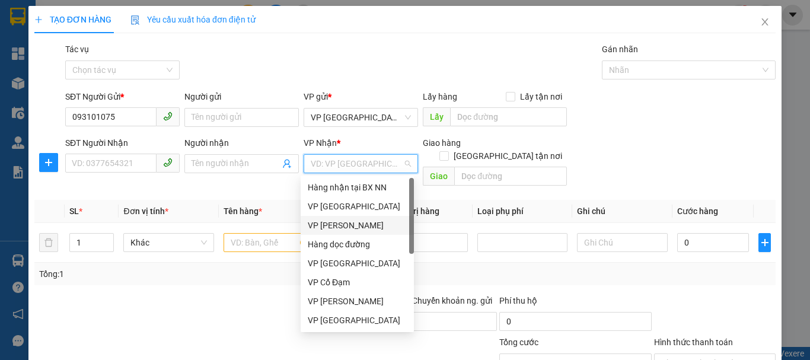
click at [357, 221] on div "VP [PERSON_NAME]" at bounding box center [357, 225] width 99 height 13
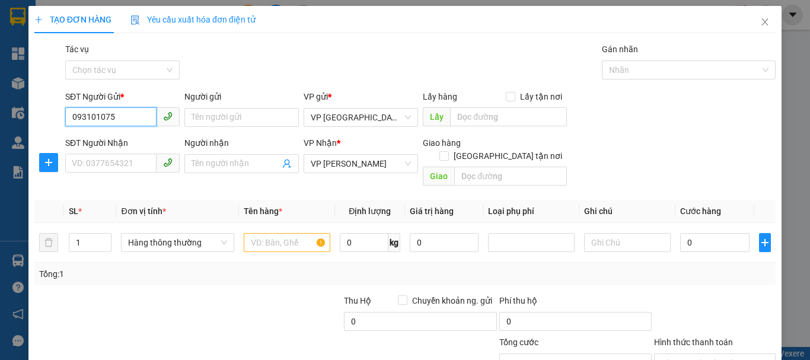
click at [85, 112] on input "093101075" at bounding box center [110, 116] width 91 height 19
click at [132, 112] on input "0934101075" at bounding box center [110, 116] width 91 height 19
type input "0934101075"
click at [126, 159] on input "SĐT Người Nhận" at bounding box center [110, 163] width 91 height 19
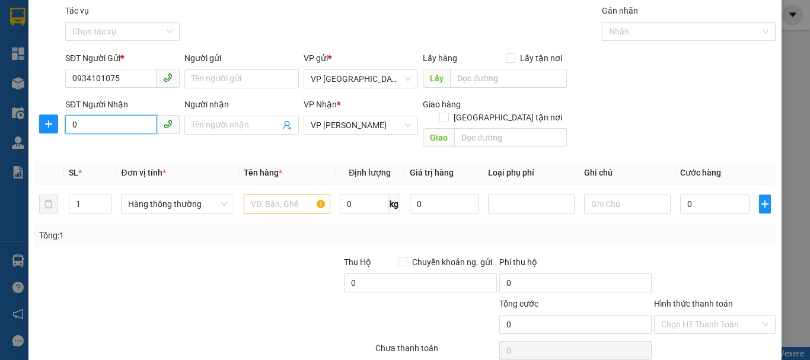
scroll to position [59, 0]
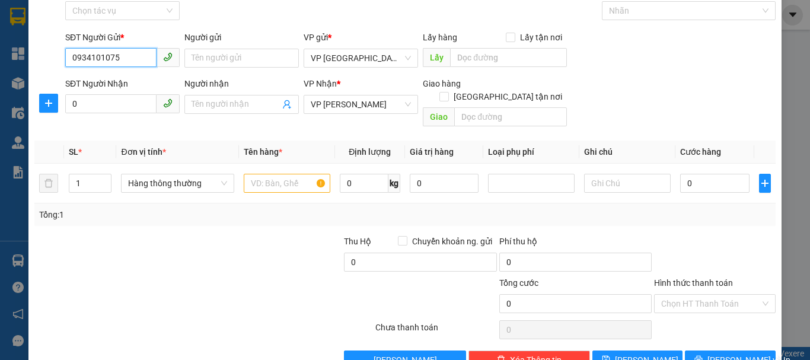
click at [128, 62] on input "0934101075" at bounding box center [110, 57] width 91 height 19
click at [116, 112] on input "0" at bounding box center [110, 103] width 91 height 19
paste input "934101075"
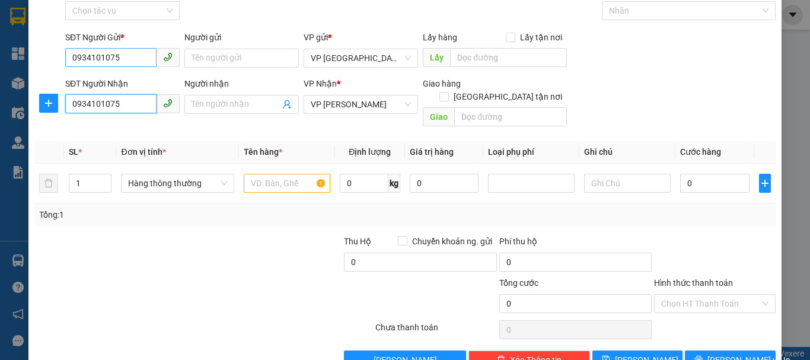
type input "0934101075"
click at [128, 56] on input "0934101075" at bounding box center [110, 57] width 91 height 19
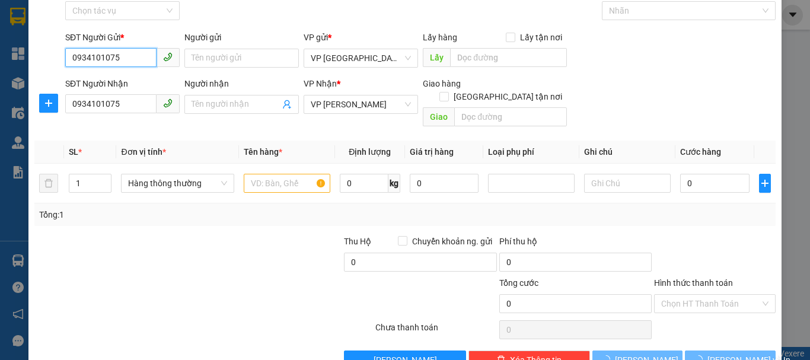
click at [128, 56] on input "0934101075" at bounding box center [110, 57] width 91 height 19
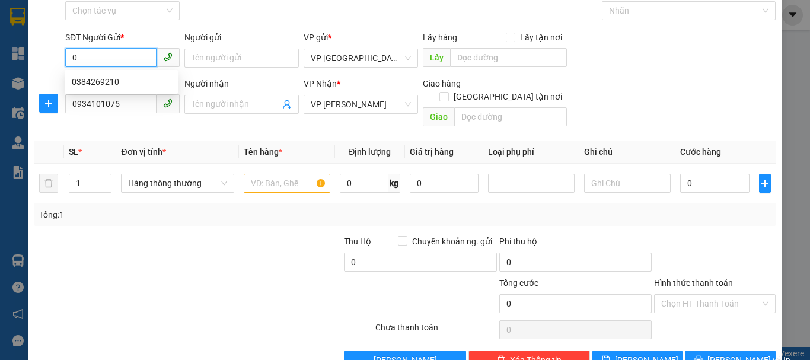
click at [128, 57] on input "0" at bounding box center [110, 57] width 91 height 19
click at [111, 218] on div "Transit Pickup Surcharge Ids Transit Deliver Surcharge Ids Transit Deliver Surc…" at bounding box center [405, 176] width 742 height 386
click at [119, 58] on input "0" at bounding box center [110, 57] width 91 height 19
type input "0384269210"
click at [274, 174] on input "text" at bounding box center [287, 183] width 87 height 19
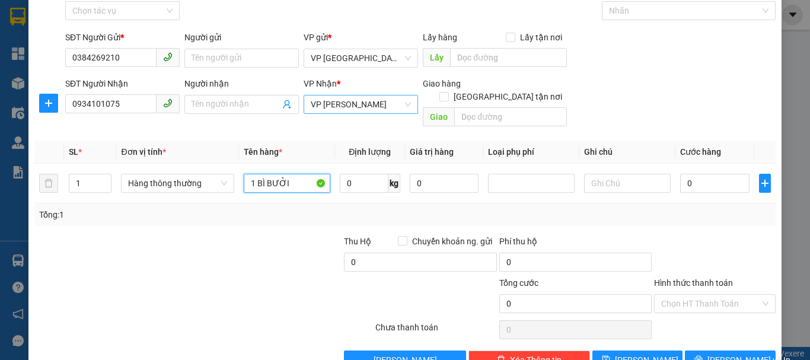
click at [381, 106] on span "VP [PERSON_NAME]" at bounding box center [361, 105] width 100 height 18
type input "1 BÌ BƯỞI"
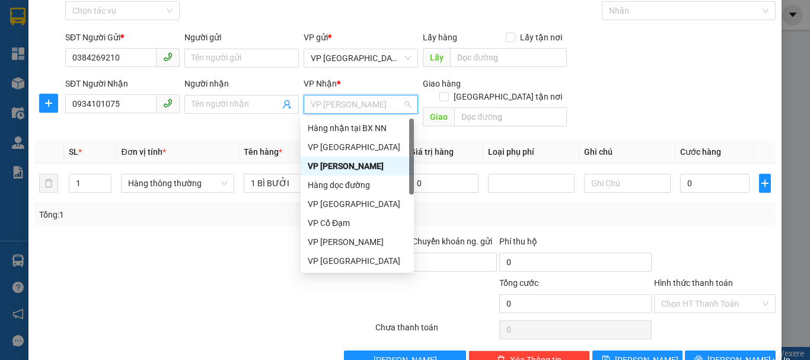
click at [348, 162] on div "VP [PERSON_NAME]" at bounding box center [357, 166] width 99 height 13
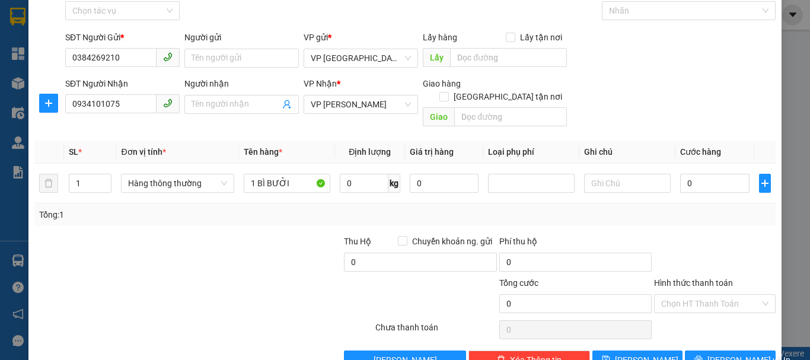
click at [277, 236] on div at bounding box center [265, 256] width 155 height 42
click at [692, 174] on input "0" at bounding box center [714, 183] width 69 height 19
type input "7"
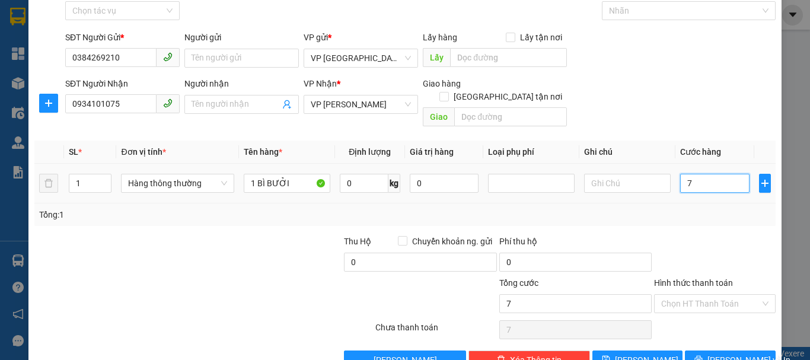
type input "70"
type input "700"
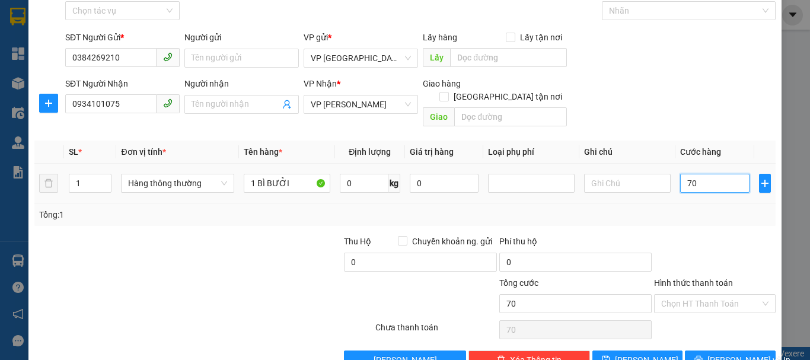
type input "700"
type input "7.000"
type input "70.000"
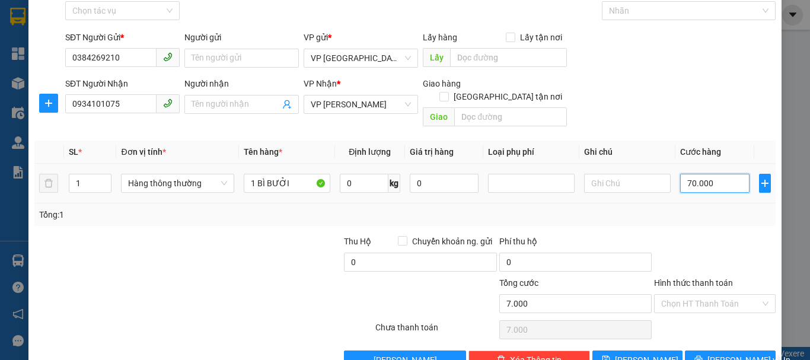
type input "70.000"
click at [274, 208] on div "Tổng: 1" at bounding box center [176, 214] width 275 height 13
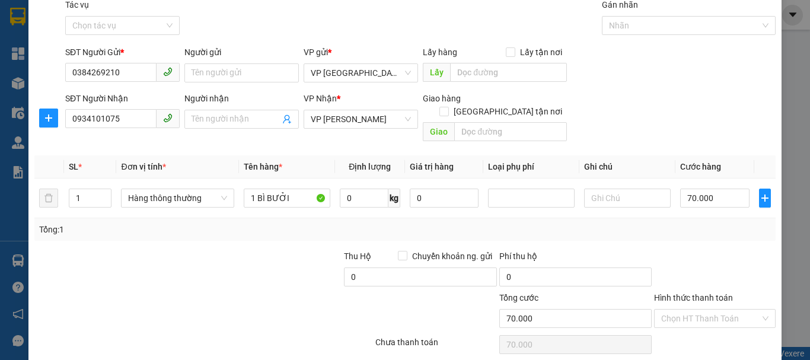
scroll to position [79, 0]
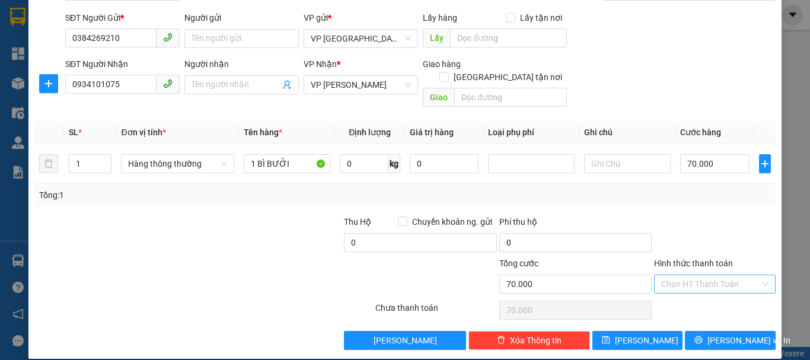
click at [705, 275] on input "Hình thức thanh toán" at bounding box center [711, 284] width 99 height 18
click at [268, 215] on div at bounding box center [265, 236] width 155 height 42
click at [667, 275] on input "Hình thức thanh toán" at bounding box center [711, 284] width 99 height 18
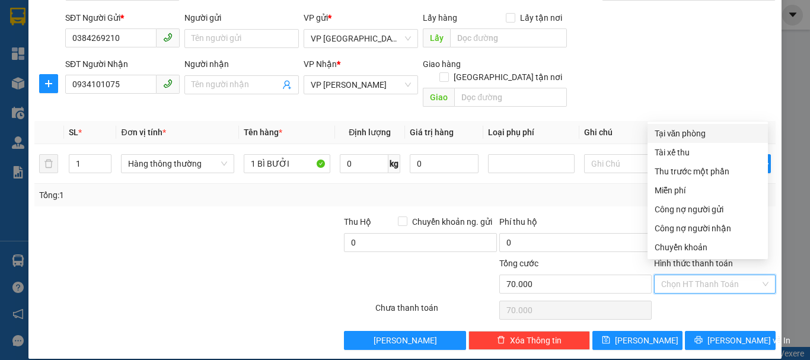
click at [701, 134] on div "Tại văn phòng" at bounding box center [708, 133] width 106 height 13
type input "0"
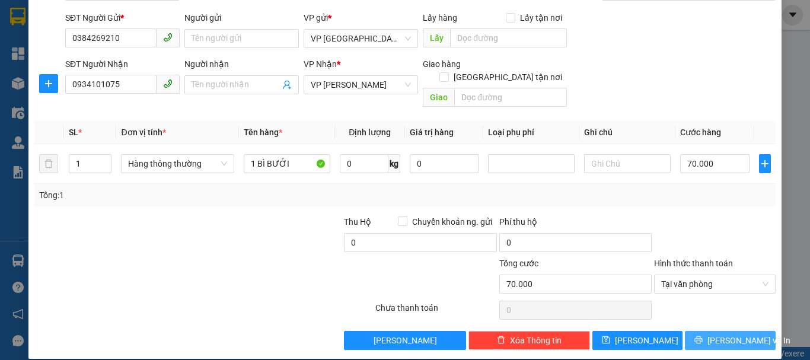
click at [704, 331] on button "[PERSON_NAME] và In" at bounding box center [730, 340] width 91 height 19
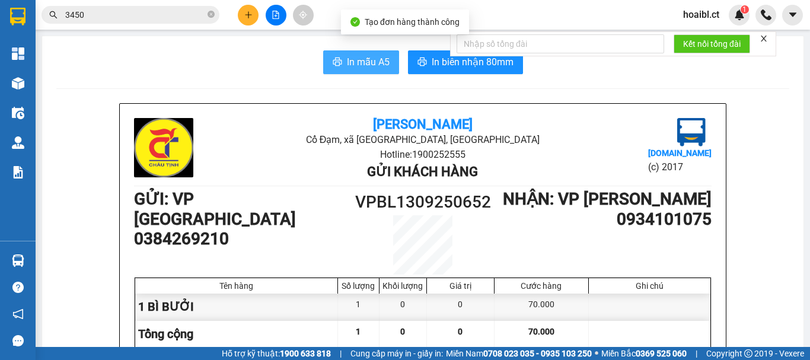
click at [357, 61] on span "In mẫu A5" at bounding box center [368, 62] width 43 height 15
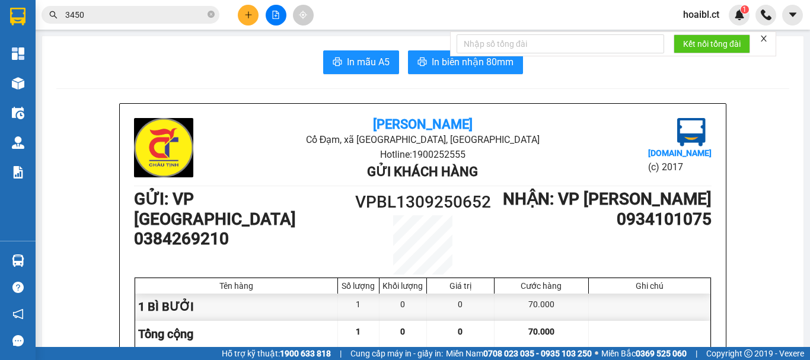
click at [117, 24] on div "Kết quả tìm kiếm ( 1 ) Bộ lọc Mã ĐH Trạng thái Món hàng Thu hộ Tổng cước Chưa c…" at bounding box center [115, 15] width 231 height 21
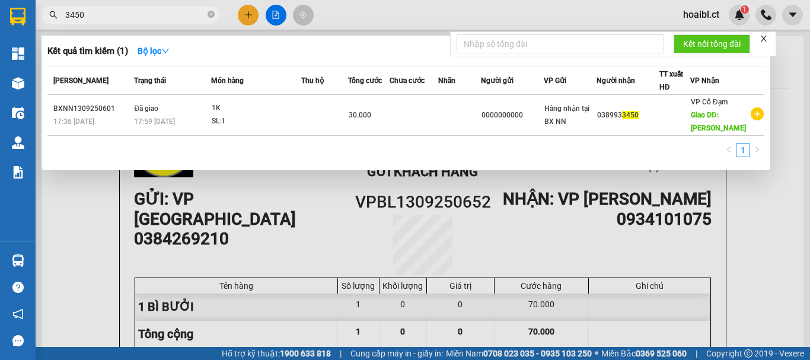
click at [115, 18] on input "3450" at bounding box center [135, 14] width 140 height 13
type input "3"
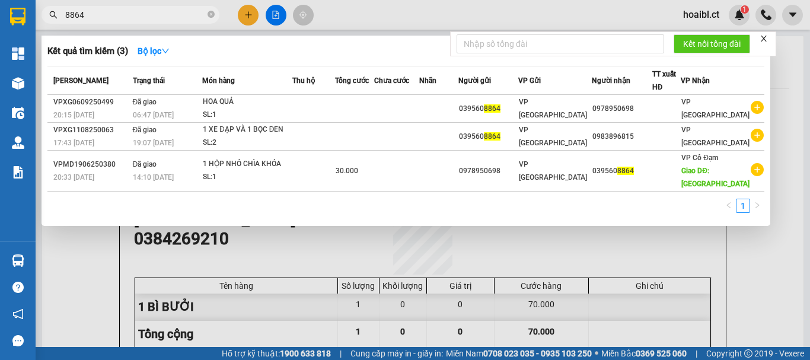
type input "8864"
click at [237, 230] on div at bounding box center [405, 180] width 810 height 360
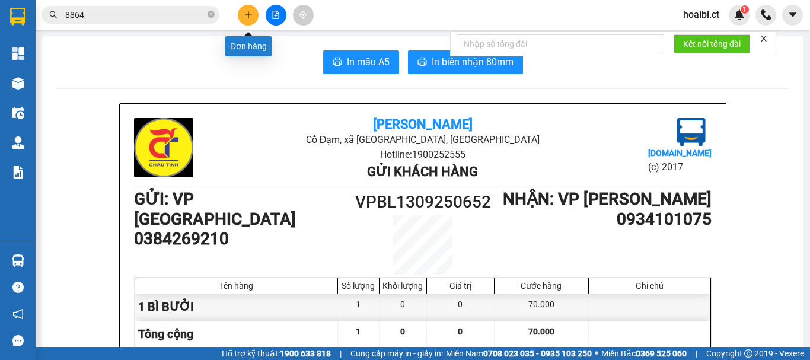
click at [249, 14] on icon "plus" at bounding box center [248, 15] width 8 height 8
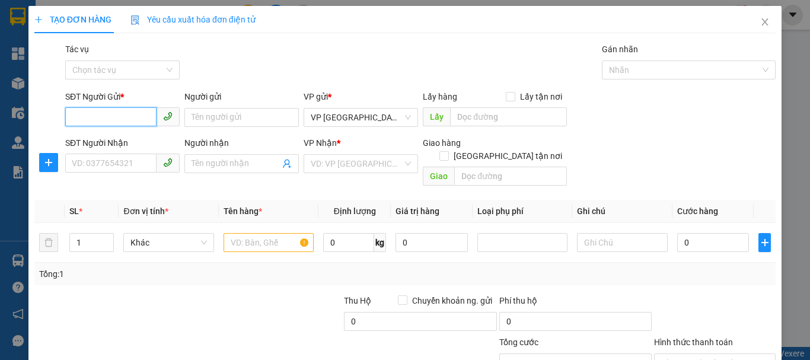
click at [93, 115] on input "SĐT Người Gửi *" at bounding box center [110, 116] width 91 height 19
type input "0335213782"
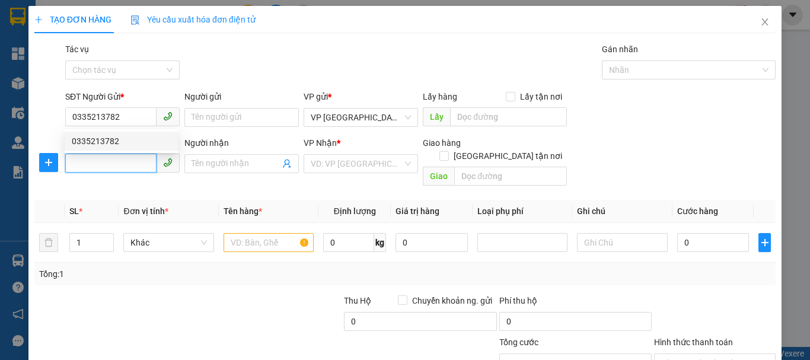
click at [121, 165] on input "SĐT Người Nhận" at bounding box center [110, 163] width 91 height 19
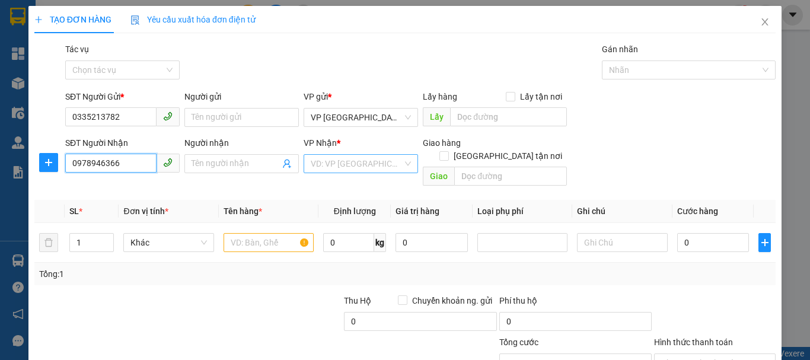
type input "0978946366"
click at [319, 162] on input "search" at bounding box center [357, 164] width 92 height 18
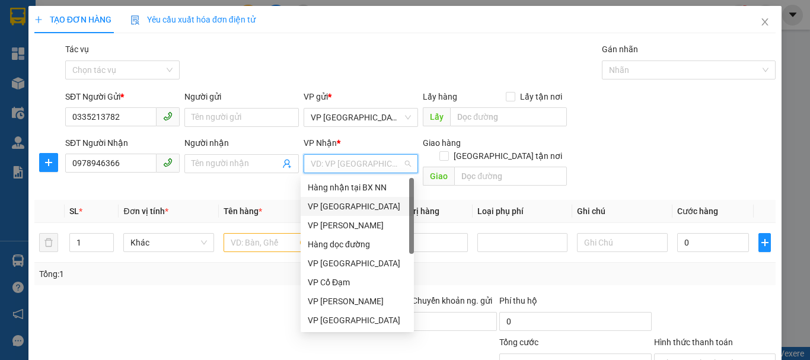
click at [358, 210] on div "VP [GEOGRAPHIC_DATA]" at bounding box center [357, 206] width 99 height 13
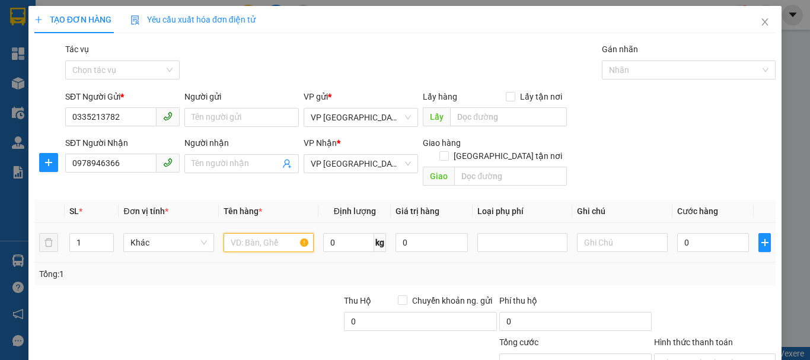
click at [277, 233] on input "text" at bounding box center [269, 242] width 90 height 19
type input "2 BÌ BƯỞI"
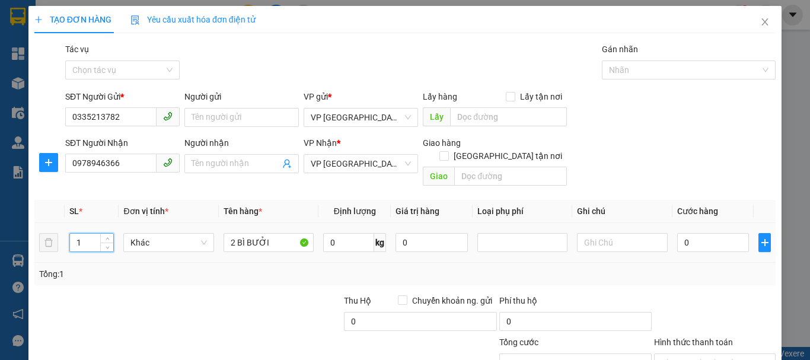
click at [86, 235] on input "1" at bounding box center [92, 243] width 44 height 18
type input "2"
click at [133, 268] on div "Tổng: 2" at bounding box center [176, 274] width 275 height 13
click at [682, 233] on input "0" at bounding box center [714, 242] width 72 height 19
type input "2"
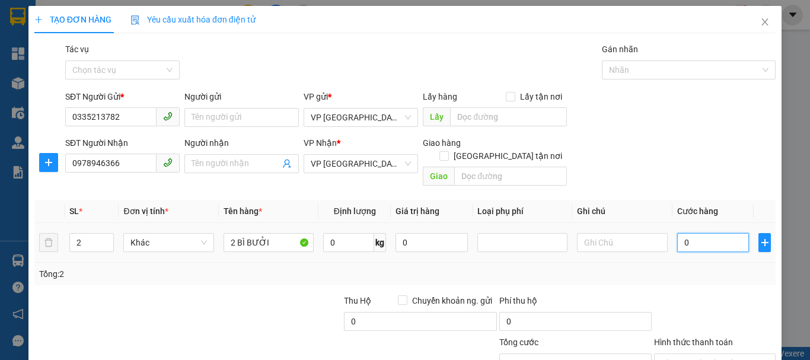
type input "2"
type input "25"
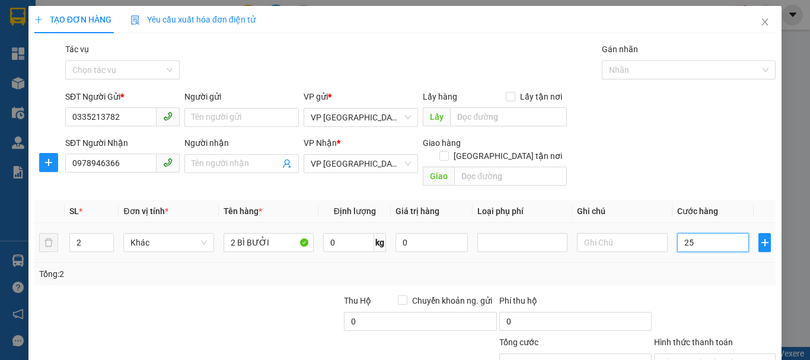
type input "250"
type input "2.500"
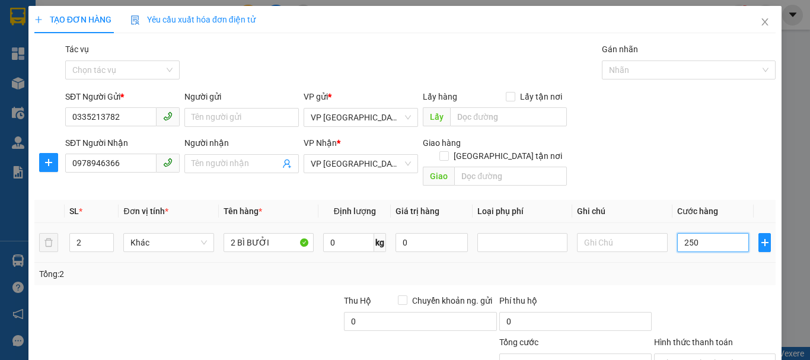
type input "2.500"
type input "25.000"
click at [167, 313] on div at bounding box center [110, 315] width 155 height 42
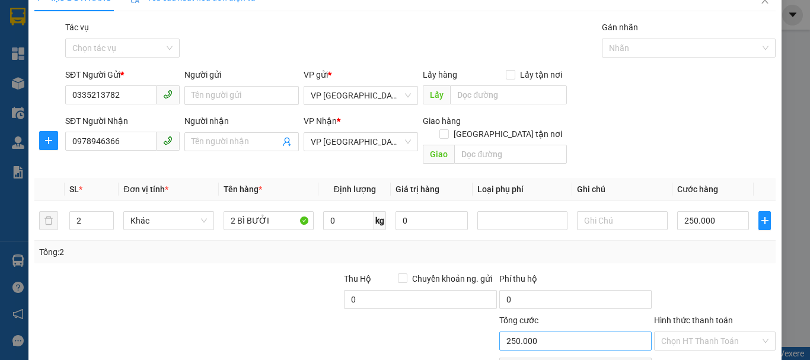
scroll to position [79, 0]
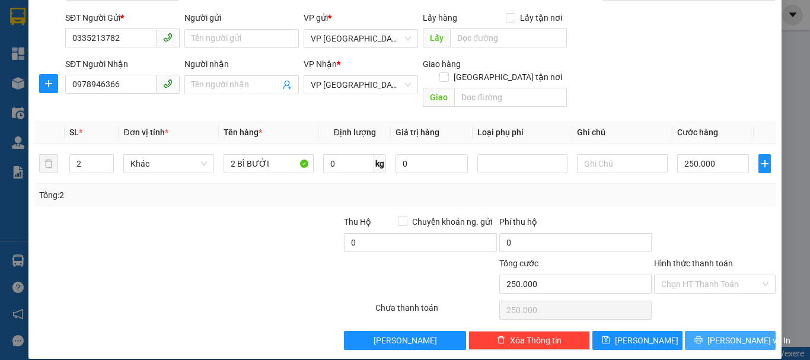
click at [703, 336] on icon "printer" at bounding box center [699, 340] width 8 height 8
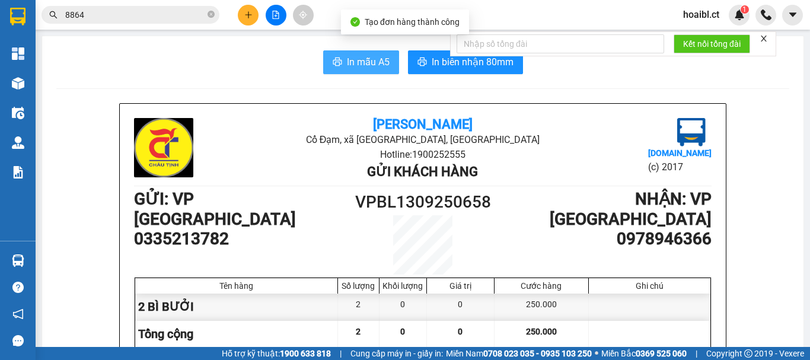
click at [347, 69] on span "In mẫu A5" at bounding box center [368, 62] width 43 height 15
click at [374, 62] on span "In mẫu A5" at bounding box center [368, 62] width 43 height 15
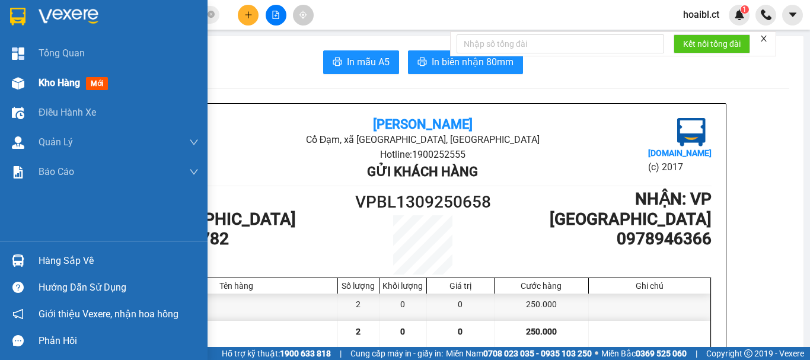
click at [36, 82] on div "Kho hàng mới" at bounding box center [104, 83] width 208 height 30
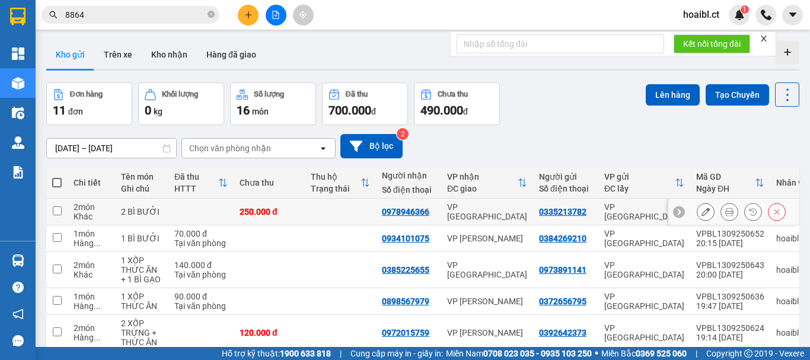
click at [58, 212] on input "checkbox" at bounding box center [57, 210] width 9 height 9
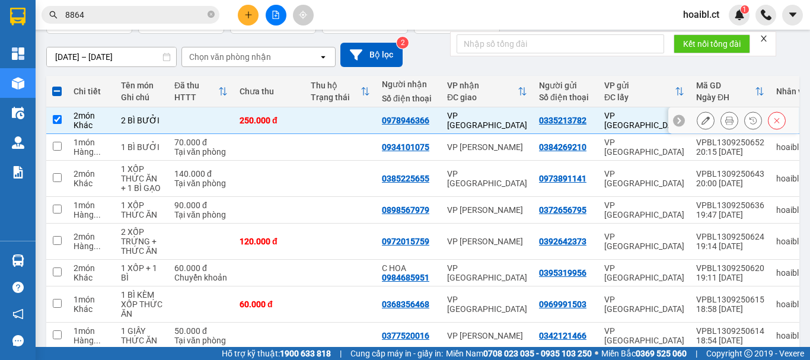
scroll to position [119, 0]
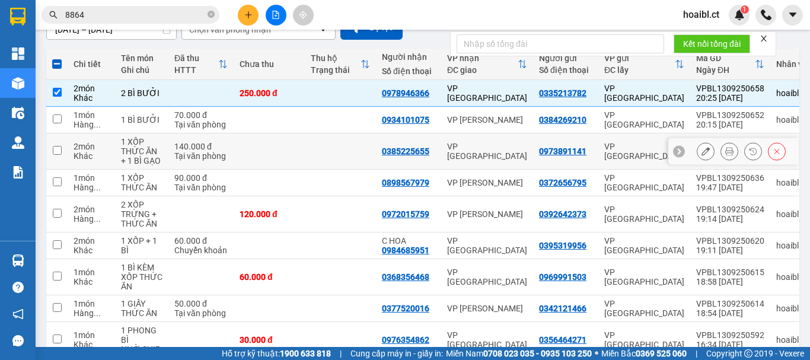
click at [64, 155] on td at bounding box center [56, 151] width 21 height 36
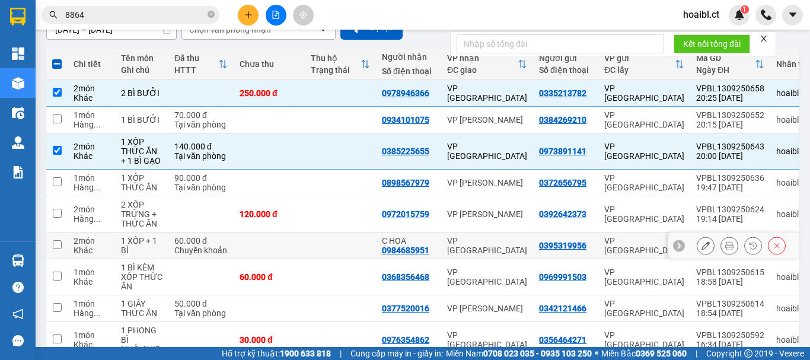
click at [63, 246] on td at bounding box center [56, 246] width 21 height 27
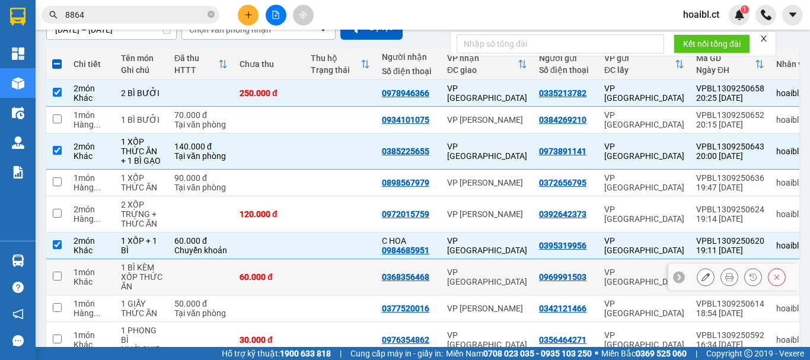
click at [85, 275] on div "1 món" at bounding box center [92, 272] width 36 height 9
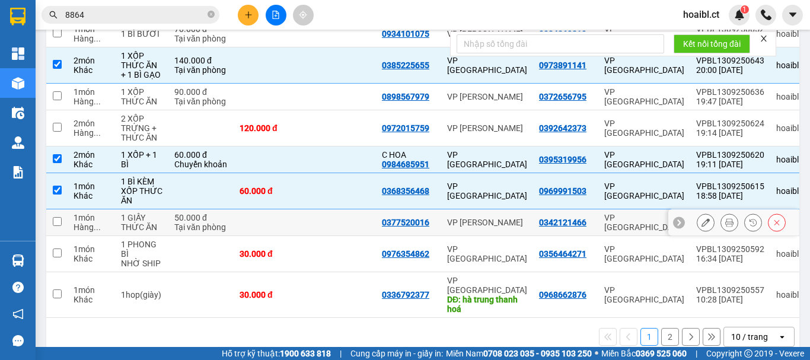
scroll to position [220, 0]
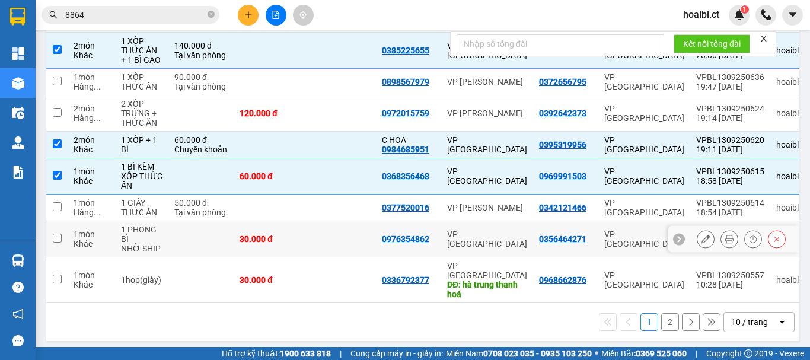
click at [94, 235] on div "1 món" at bounding box center [92, 234] width 36 height 9
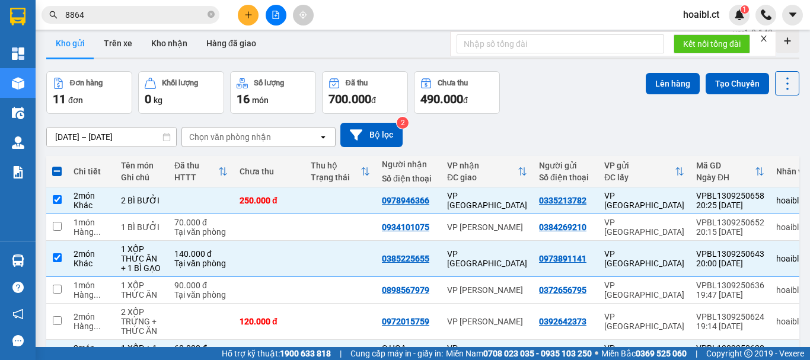
scroll to position [0, 0]
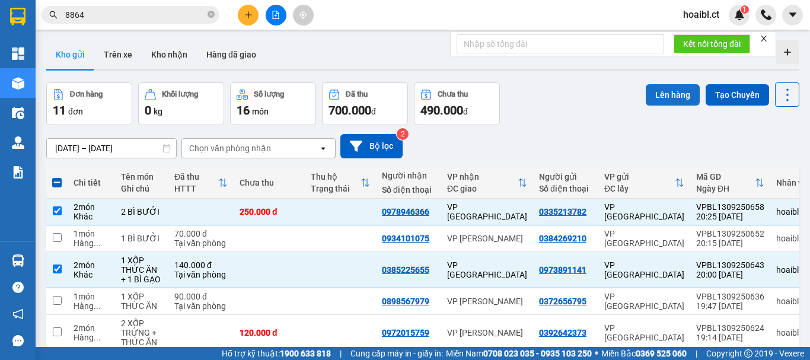
click at [662, 97] on button "Lên hàng" at bounding box center [673, 94] width 54 height 21
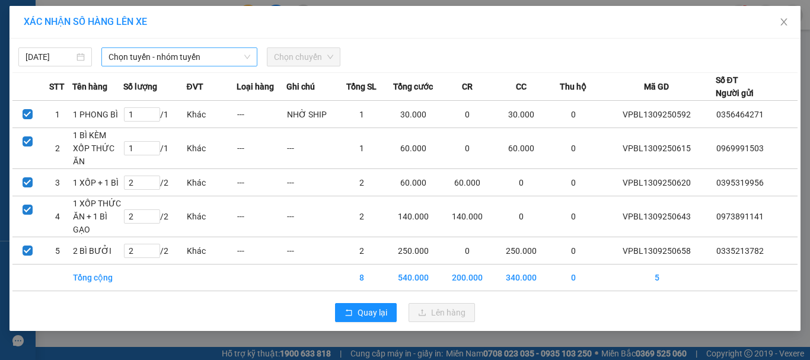
click at [115, 61] on span "Chọn tuyến - nhóm tuyến" at bounding box center [180, 57] width 142 height 18
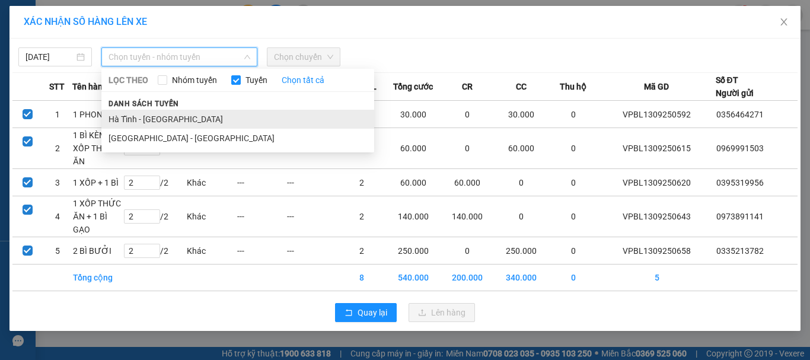
click at [147, 115] on li "Hà Tĩnh - [GEOGRAPHIC_DATA]" at bounding box center [237, 119] width 273 height 19
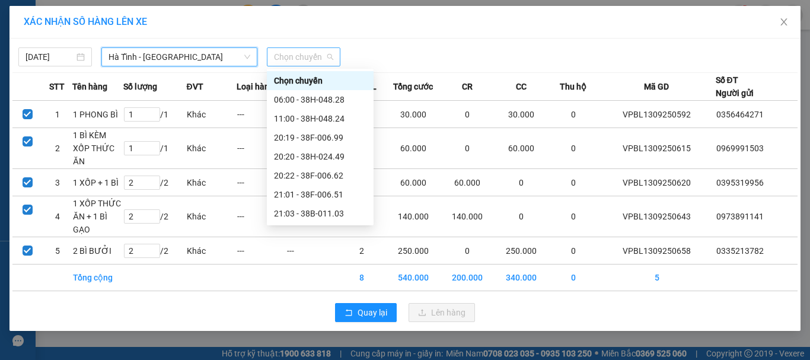
click at [292, 61] on span "Chọn chuyến" at bounding box center [303, 57] width 59 height 18
click at [331, 156] on div "20:20 - 38H-024.49" at bounding box center [320, 156] width 93 height 13
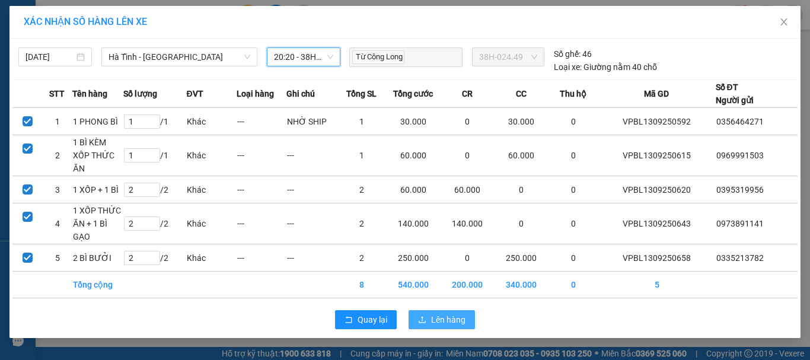
click at [452, 322] on span "Lên hàng" at bounding box center [448, 319] width 34 height 13
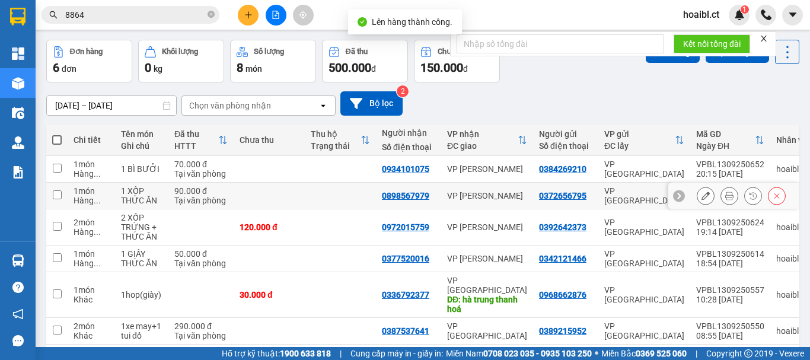
scroll to position [59, 0]
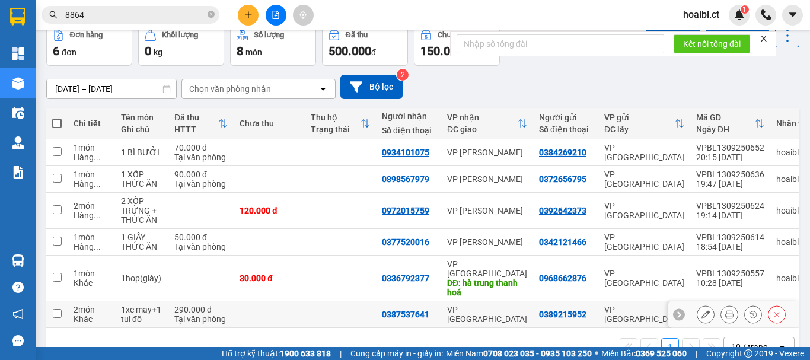
click at [72, 304] on td "2 món Khác" at bounding box center [91, 314] width 47 height 27
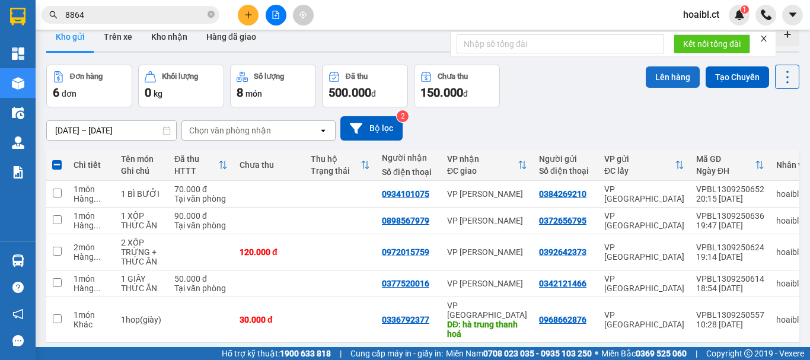
scroll to position [0, 0]
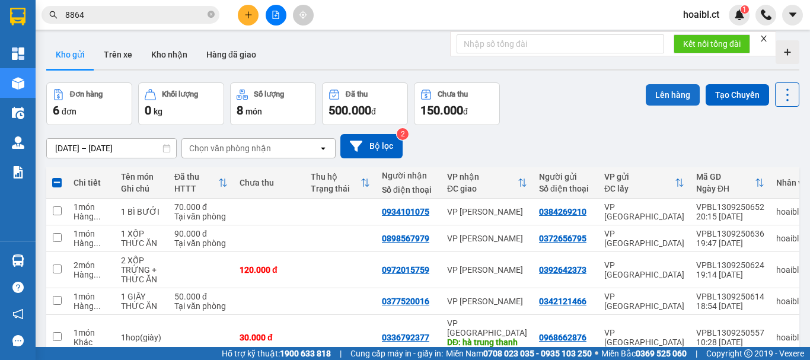
click at [659, 95] on button "Lên hàng" at bounding box center [673, 94] width 54 height 21
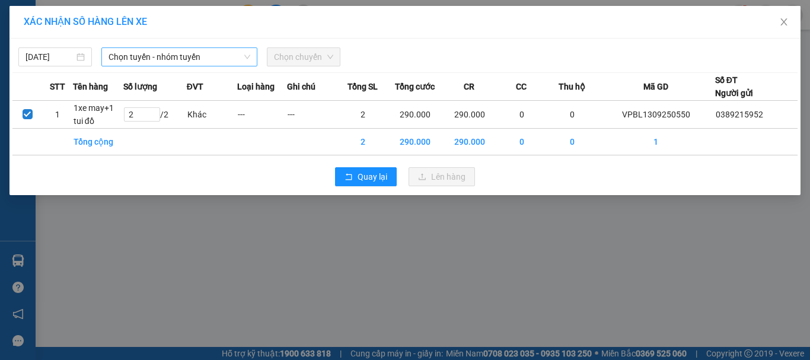
click at [151, 55] on span "Chọn tuyến - nhóm tuyến" at bounding box center [180, 57] width 142 height 18
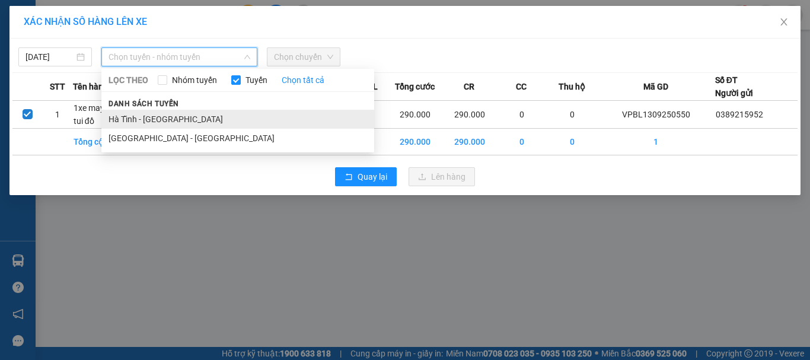
click at [155, 121] on li "Hà Tĩnh - [GEOGRAPHIC_DATA]" at bounding box center [237, 119] width 273 height 19
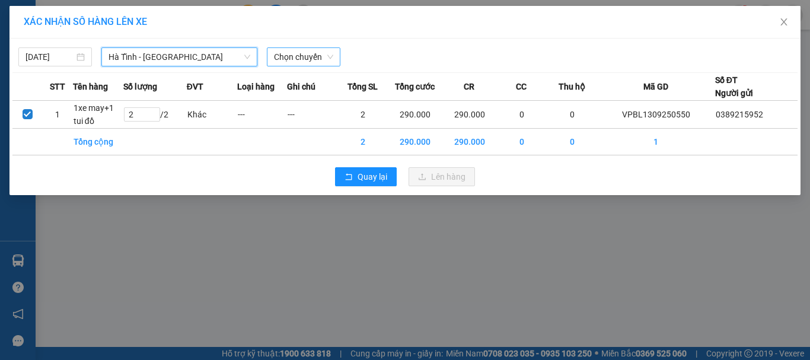
click at [298, 58] on span "Chọn chuyến" at bounding box center [303, 57] width 59 height 18
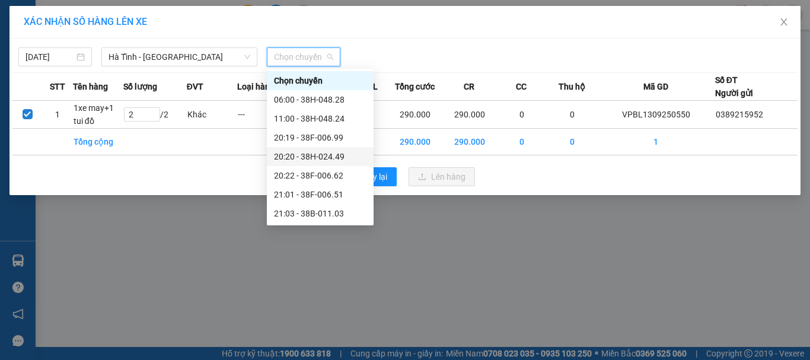
click at [315, 152] on div "20:20 - 38H-024.49" at bounding box center [320, 156] width 93 height 13
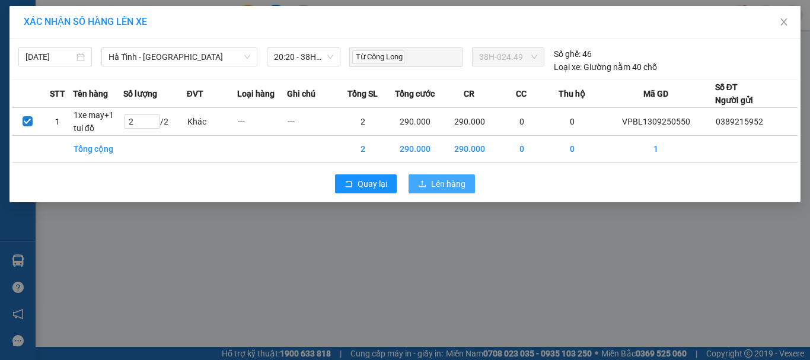
click at [447, 191] on button "Lên hàng" at bounding box center [442, 183] width 66 height 19
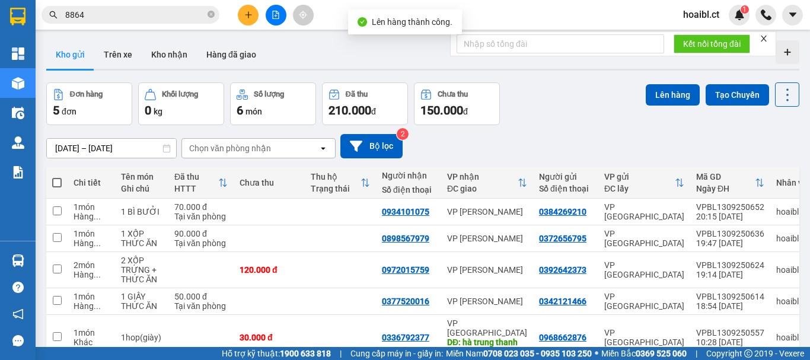
click at [57, 181] on span at bounding box center [56, 182] width 9 height 9
click at [57, 177] on input "checkbox" at bounding box center [57, 177] width 0 height 0
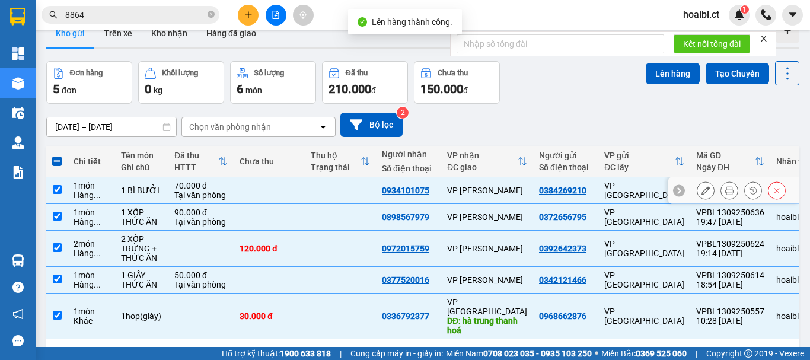
scroll to position [58, 0]
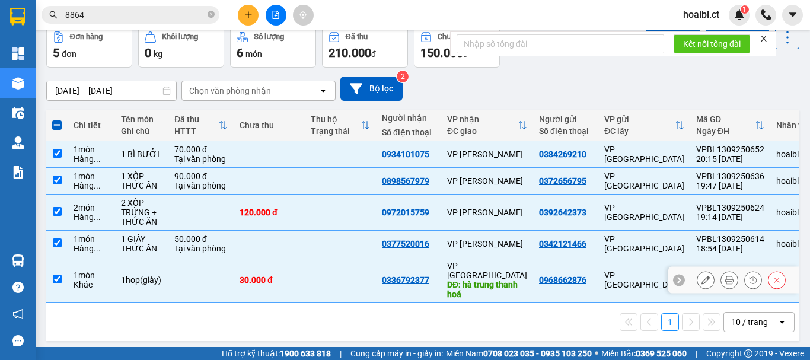
click at [87, 280] on div "Khác" at bounding box center [92, 284] width 36 height 9
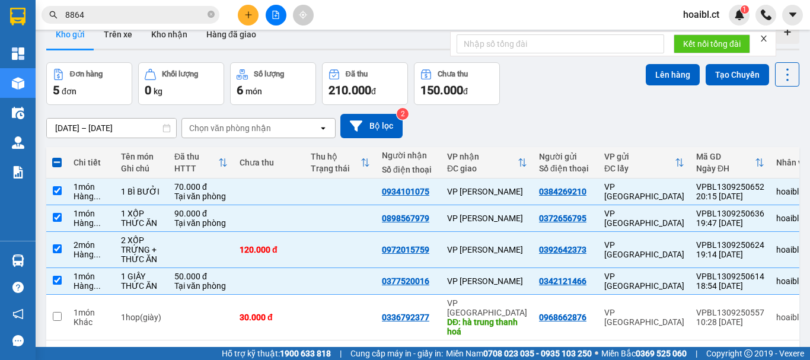
scroll to position [0, 0]
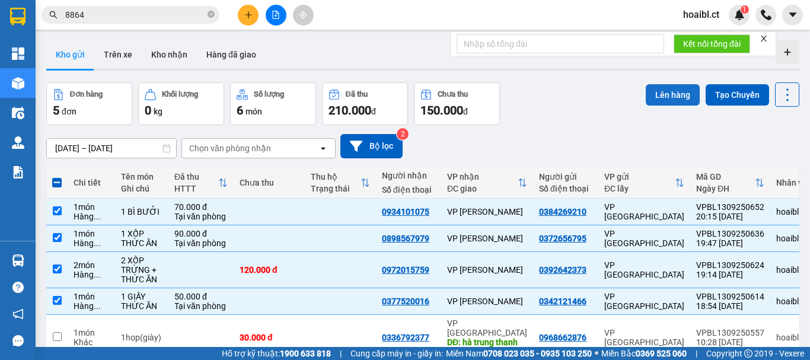
click at [649, 87] on button "Lên hàng" at bounding box center [673, 94] width 54 height 21
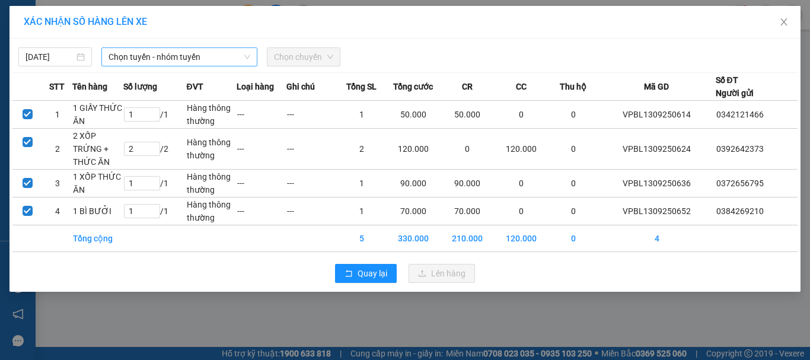
click at [136, 50] on span "Chọn tuyến - nhóm tuyến" at bounding box center [180, 57] width 142 height 18
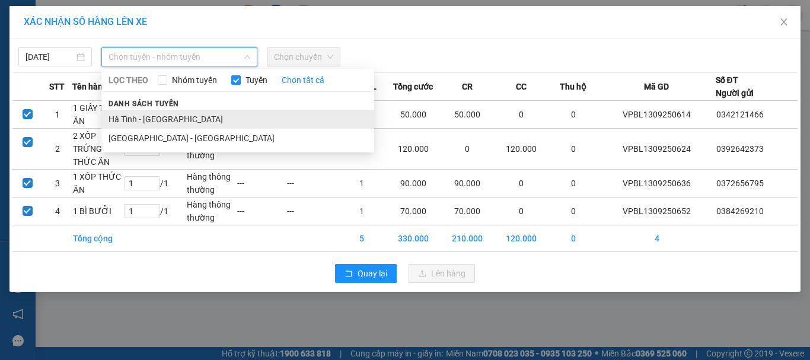
click at [149, 120] on li "Hà Tĩnh - [GEOGRAPHIC_DATA]" at bounding box center [237, 119] width 273 height 19
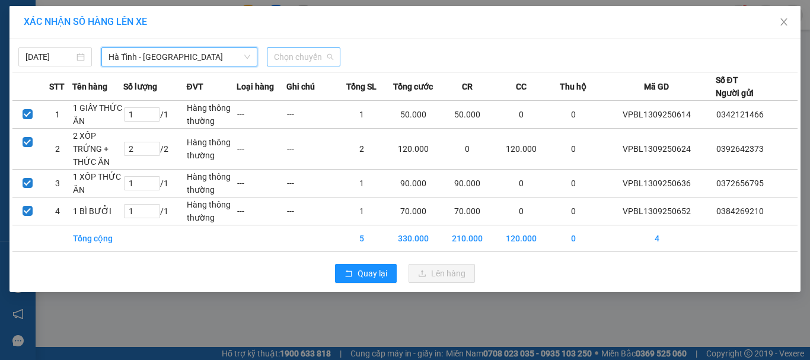
click at [311, 55] on span "Chọn chuyến" at bounding box center [303, 57] width 59 height 18
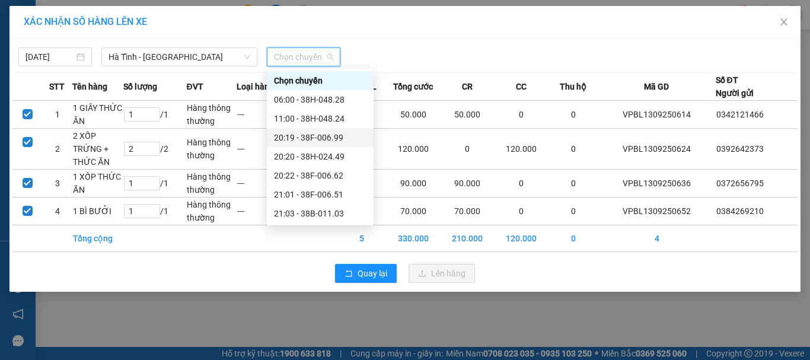
click at [324, 133] on div "20:19 - 38F-006.99" at bounding box center [320, 137] width 93 height 13
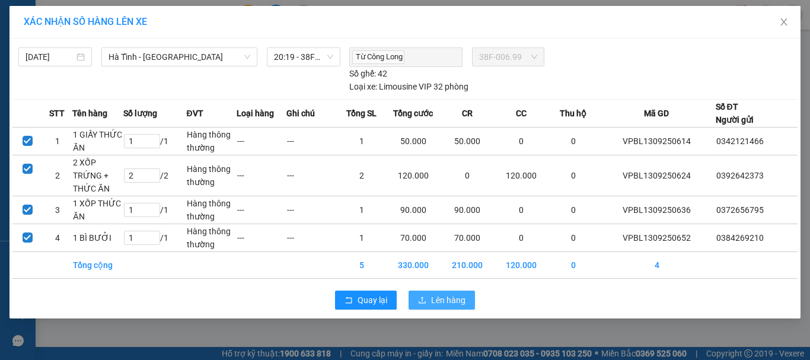
click at [463, 301] on span "Lên hàng" at bounding box center [448, 300] width 34 height 13
